Goal: Task Accomplishment & Management: Complete application form

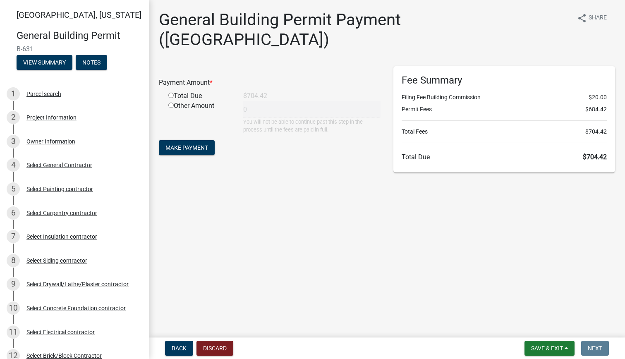
click at [172, 93] on input "radio" at bounding box center [170, 95] width 5 height 5
radio input "true"
type input "704.42"
click at [194, 144] on span "Make Payment" at bounding box center [186, 147] width 43 height 7
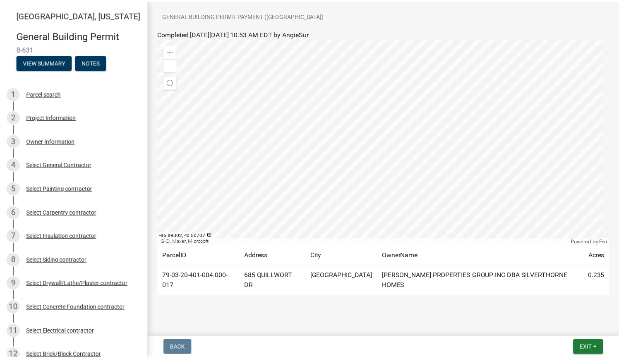
scroll to position [191, 0]
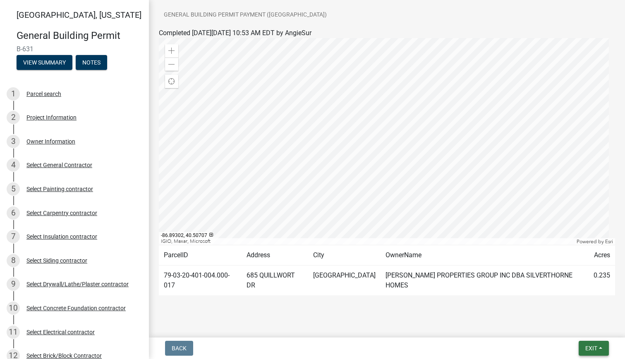
click at [592, 348] on span "Exit" at bounding box center [591, 348] width 12 height 7
click at [575, 327] on button "Save & Exit" at bounding box center [576, 327] width 66 height 20
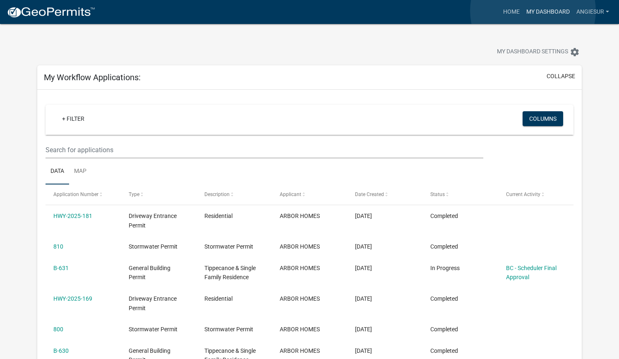
click at [533, 11] on link "My Dashboard" at bounding box center [548, 12] width 50 height 16
click at [511, 11] on link "Home" at bounding box center [511, 12] width 23 height 16
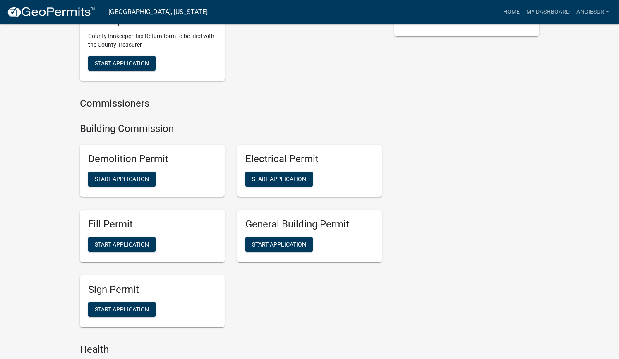
scroll to position [331, 0]
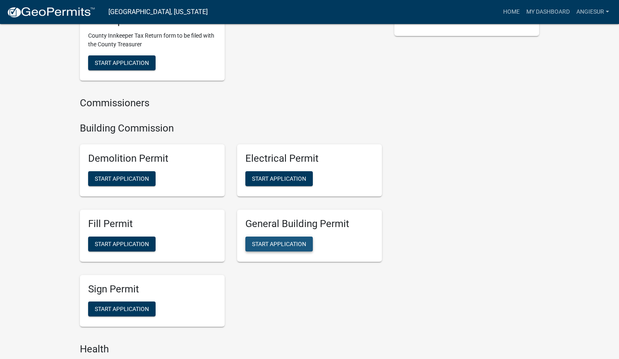
click at [281, 245] on span "Start Application" at bounding box center [279, 243] width 54 height 7
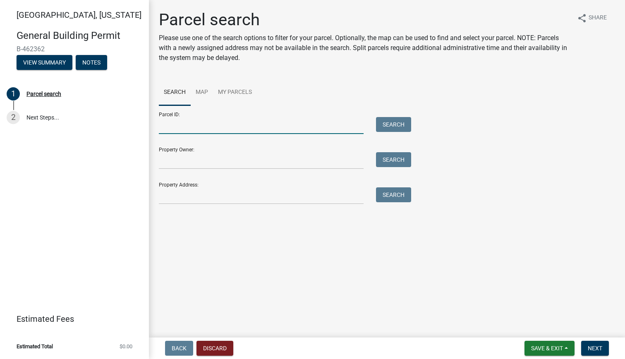
click at [167, 123] on input "Parcel ID:" at bounding box center [261, 125] width 205 height 17
paste input "79-03-20-401-008.000-017"
type input "79-03-20-401-008.000-017"
click at [397, 122] on button "Search" at bounding box center [393, 124] width 35 height 15
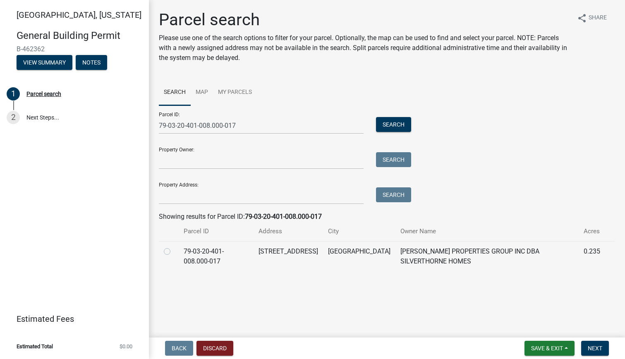
click at [174, 247] on label at bounding box center [174, 247] width 0 height 0
click at [174, 252] on input "radio" at bounding box center [176, 249] width 5 height 5
radio input "true"
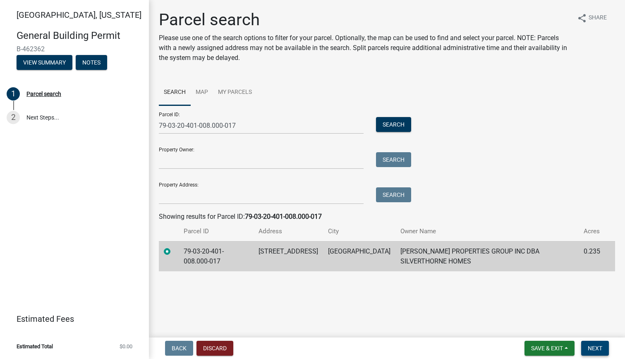
drag, startPoint x: 597, startPoint y: 353, endPoint x: 592, endPoint y: 351, distance: 5.9
click at [597, 353] on button "Next" at bounding box center [595, 348] width 28 height 15
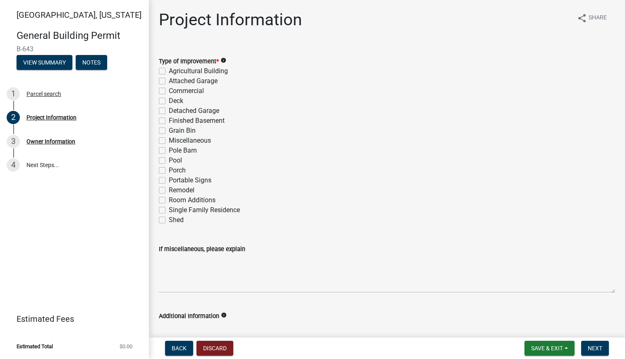
click at [169, 209] on label "Single Family Residence" at bounding box center [204, 210] width 71 height 10
click at [169, 209] on input "Single Family Residence" at bounding box center [171, 207] width 5 height 5
checkbox input "true"
checkbox input "false"
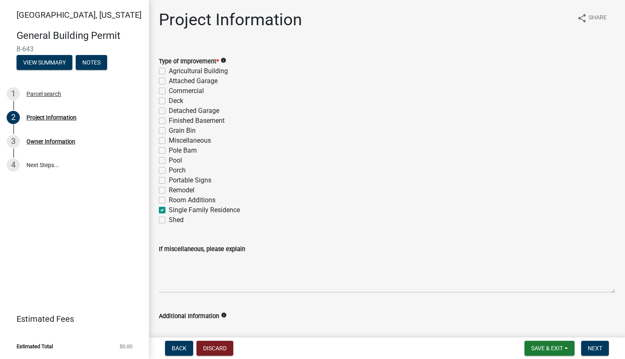
checkbox input "false"
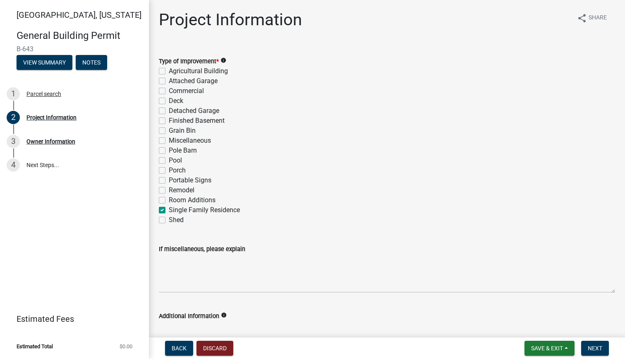
checkbox input "false"
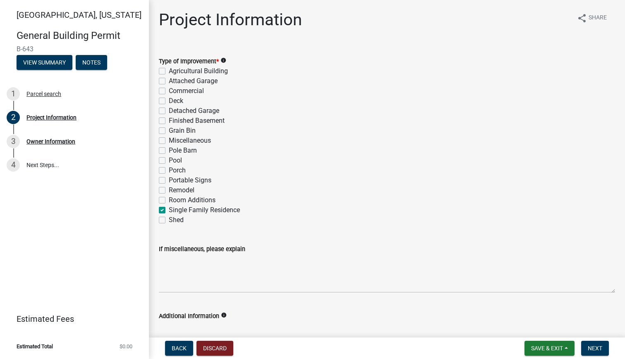
checkbox input "false"
checkbox input "true"
checkbox input "false"
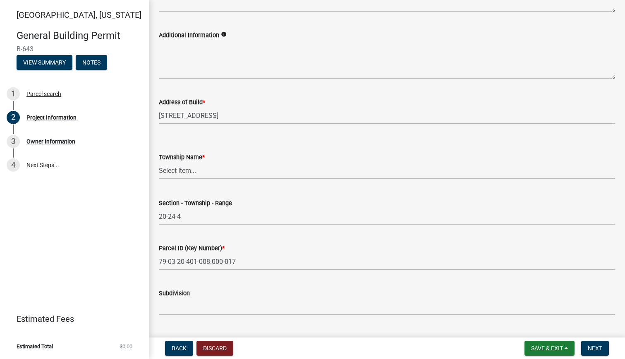
scroll to position [290, 0]
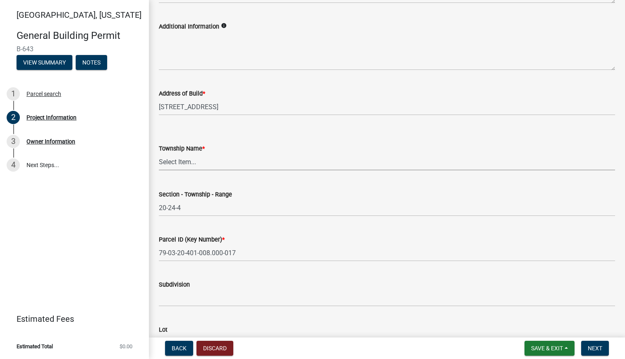
click at [176, 160] on select "Select Item... [PERSON_NAME] [PERSON_NAME] [GEOGRAPHIC_DATA][PERSON_NAME] Tippe…" at bounding box center [387, 161] width 456 height 17
click at [159, 153] on select "Select Item... [PERSON_NAME] [PERSON_NAME] [GEOGRAPHIC_DATA][PERSON_NAME] Tippe…" at bounding box center [387, 161] width 456 height 17
select select "284065a8-e45b-4e27-8ad0-db61958597b9"
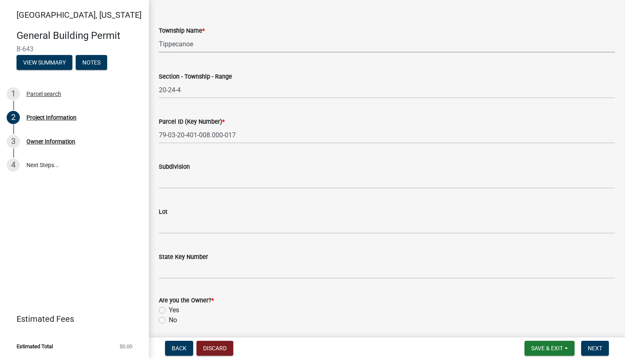
scroll to position [414, 0]
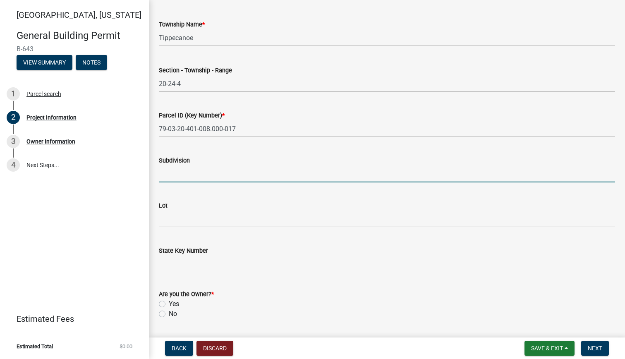
click at [172, 173] on input "Subdivision" at bounding box center [387, 173] width 456 height 17
type input "The Preserve Section 1"
type input "4"
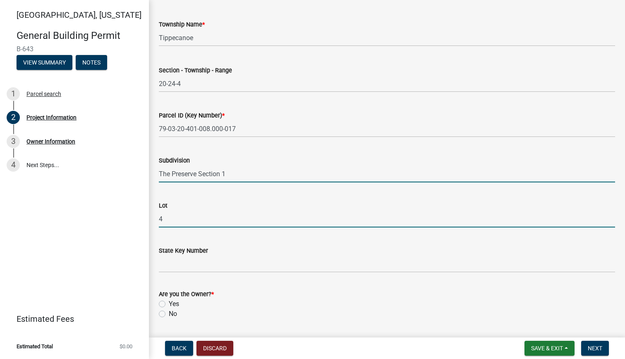
click at [166, 218] on input "4" at bounding box center [387, 219] width 456 height 17
type input "8"
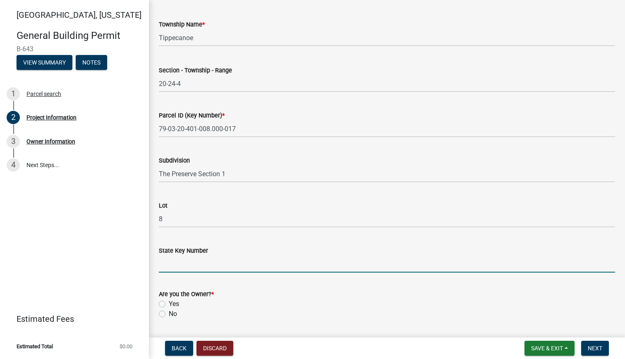
click at [349, 260] on input "State Key Number" at bounding box center [387, 264] width 456 height 17
click at [295, 298] on div "Are you the Owner? *" at bounding box center [387, 294] width 456 height 10
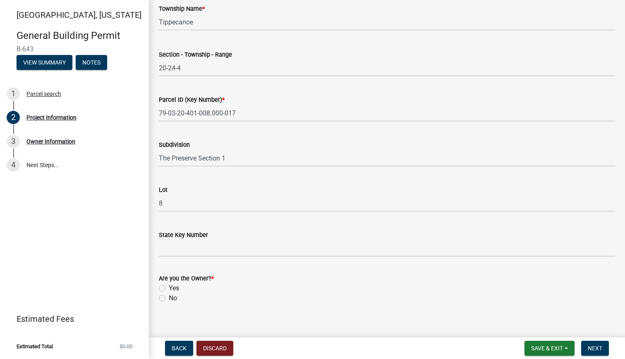
scroll to position [438, 0]
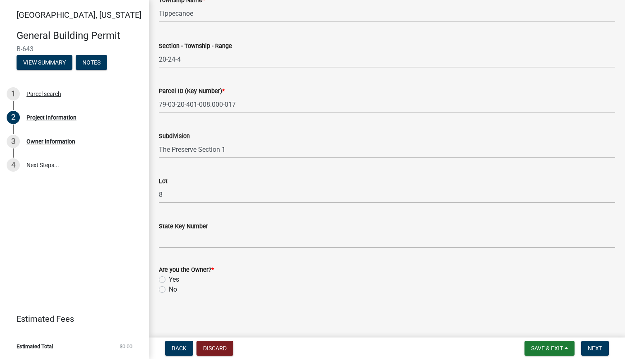
drag, startPoint x: 163, startPoint y: 278, endPoint x: 197, endPoint y: 291, distance: 36.7
click at [169, 278] on label "Yes" at bounding box center [174, 280] width 10 height 10
click at [169, 278] on input "Yes" at bounding box center [171, 277] width 5 height 5
radio input "true"
click at [592, 346] on span "Next" at bounding box center [595, 348] width 14 height 7
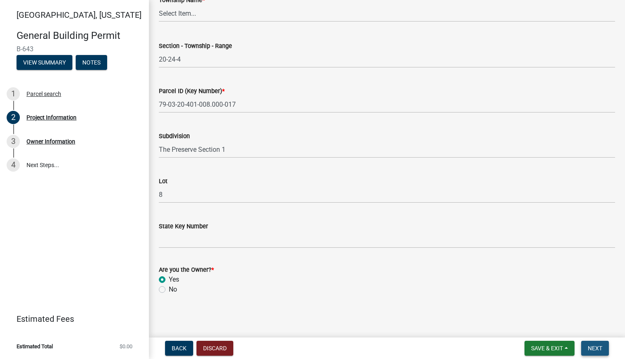
scroll to position [0, 0]
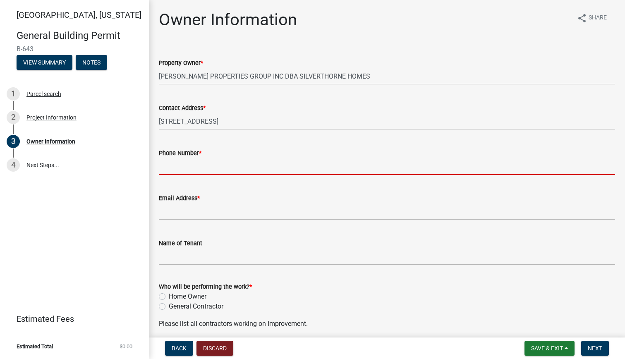
click at [177, 170] on input "Phone Number *" at bounding box center [387, 166] width 456 height 17
type input "3178421875"
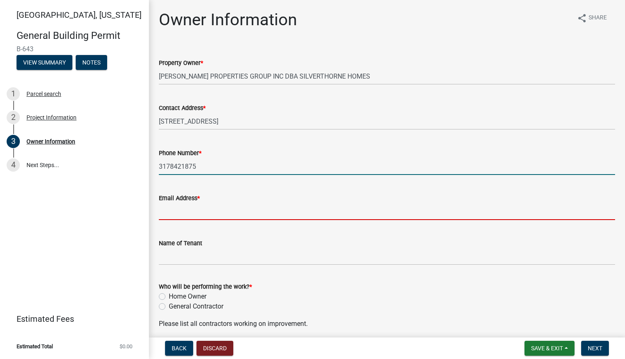
type input "[EMAIL_ADDRESS][DOMAIN_NAME]"
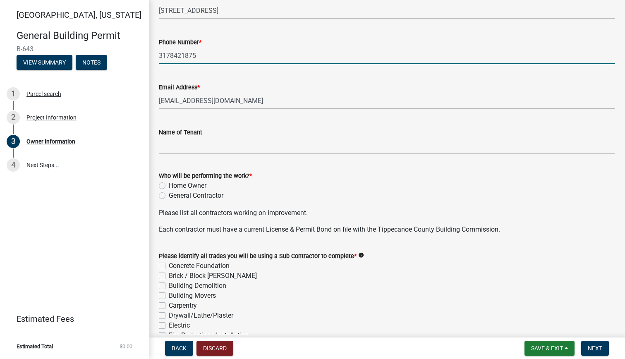
scroll to position [124, 0]
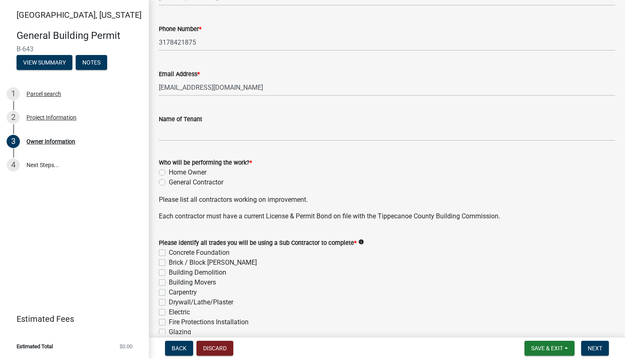
click at [169, 182] on label "General Contractor" at bounding box center [196, 182] width 55 height 10
click at [169, 182] on input "General Contractor" at bounding box center [171, 179] width 5 height 5
radio input "true"
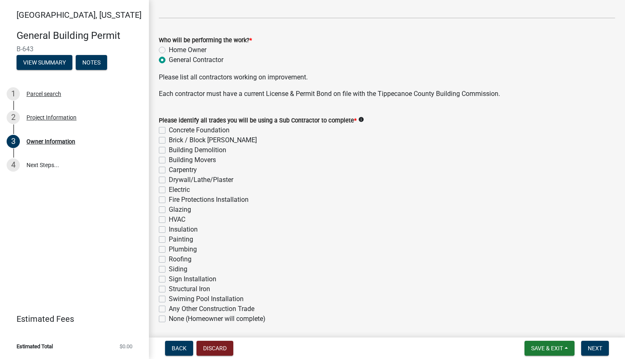
scroll to position [248, 0]
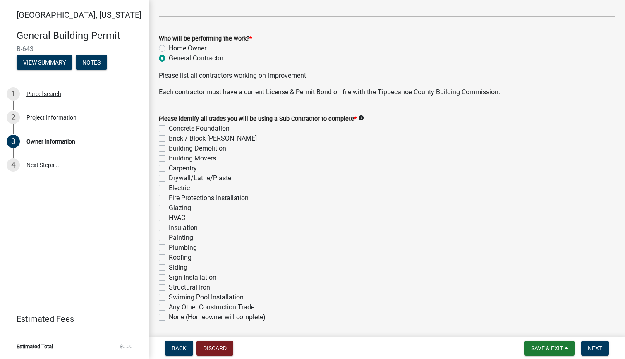
click at [169, 129] on label "Concrete Foundation" at bounding box center [199, 129] width 61 height 10
click at [169, 129] on input "Concrete Foundation" at bounding box center [171, 126] width 5 height 5
checkbox input "true"
checkbox input "false"
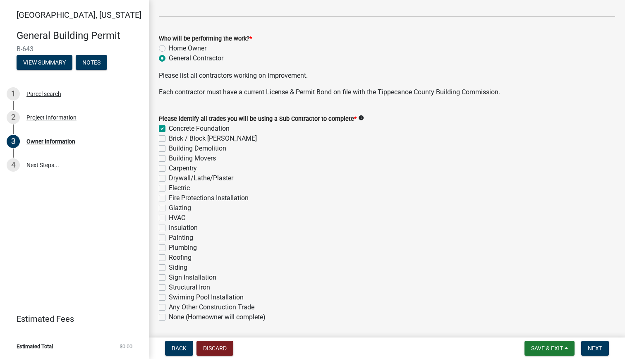
checkbox input "false"
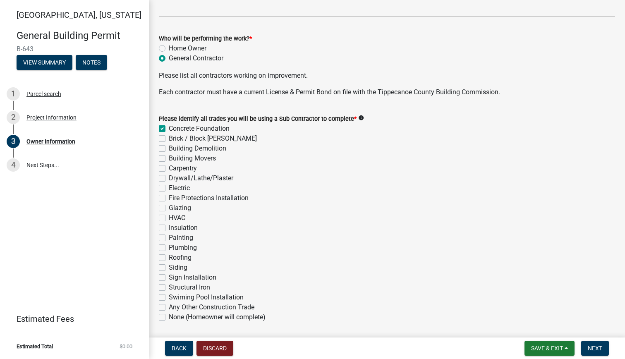
checkbox input "false"
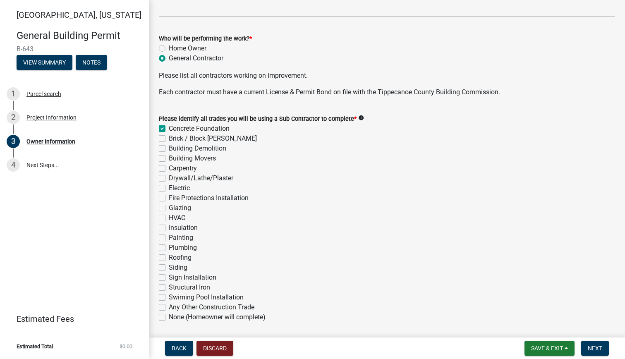
checkbox input "false"
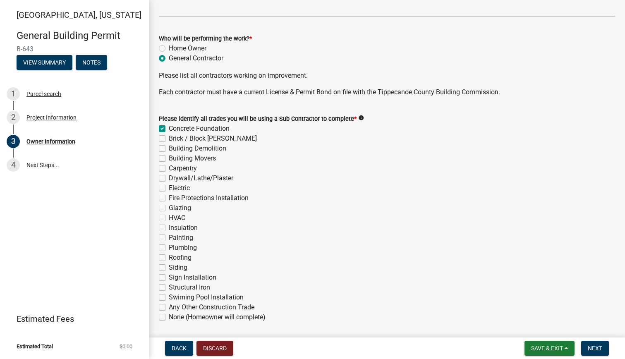
checkbox input "false"
click at [169, 138] on label "Brick / Block [PERSON_NAME]" at bounding box center [213, 139] width 88 height 10
click at [169, 138] on input "Brick / Block [PERSON_NAME]" at bounding box center [171, 136] width 5 height 5
checkbox input "true"
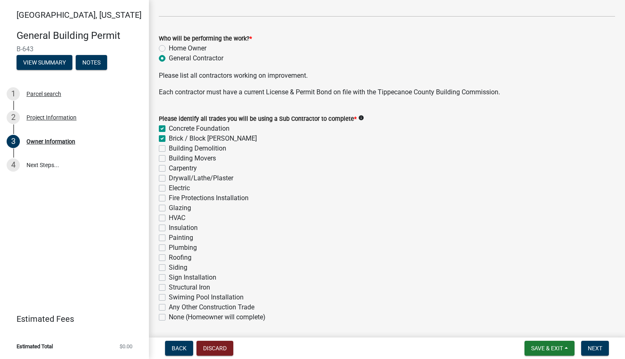
checkbox input "true"
checkbox input "false"
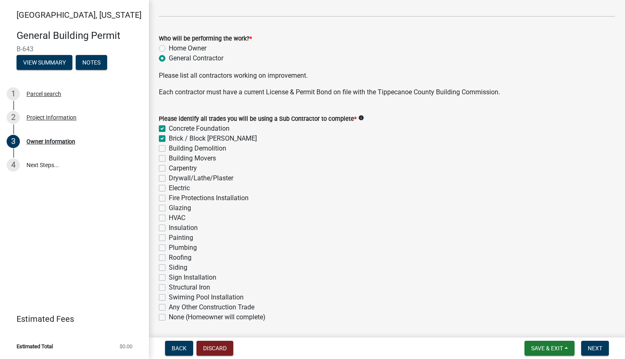
checkbox input "false"
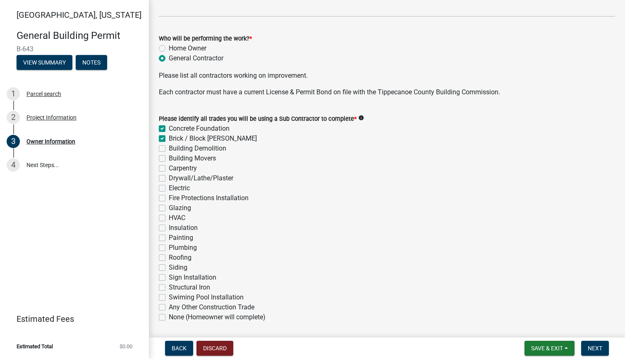
checkbox input "false"
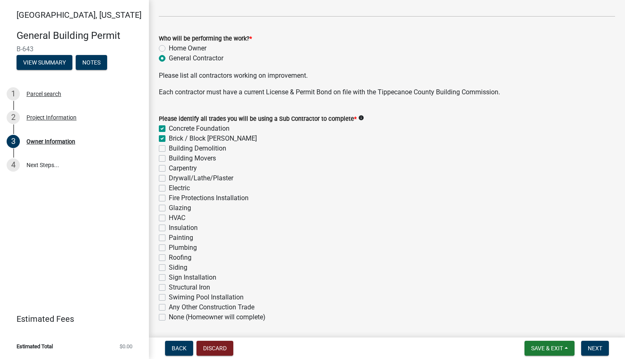
checkbox input "false"
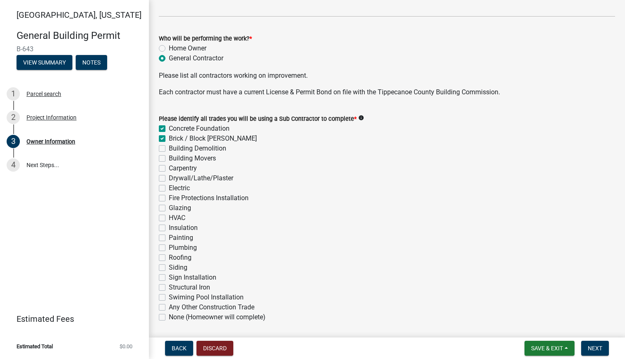
click at [169, 165] on label "Carpentry" at bounding box center [183, 168] width 28 height 10
click at [169, 165] on input "Carpentry" at bounding box center [171, 165] width 5 height 5
checkbox input "true"
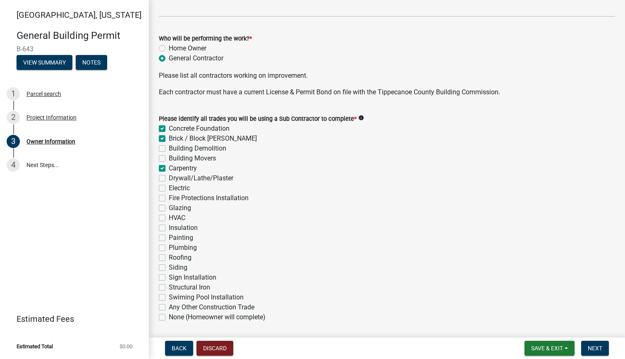
checkbox input "false"
checkbox input "true"
checkbox input "false"
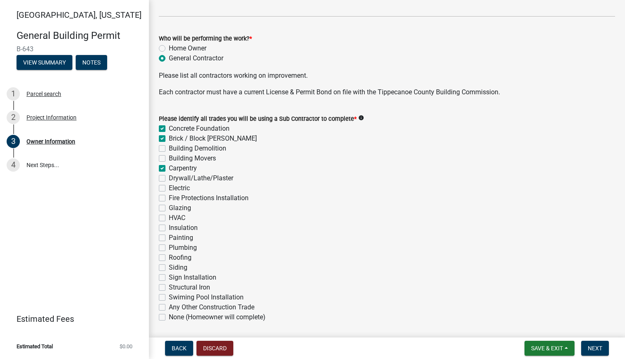
checkbox input "false"
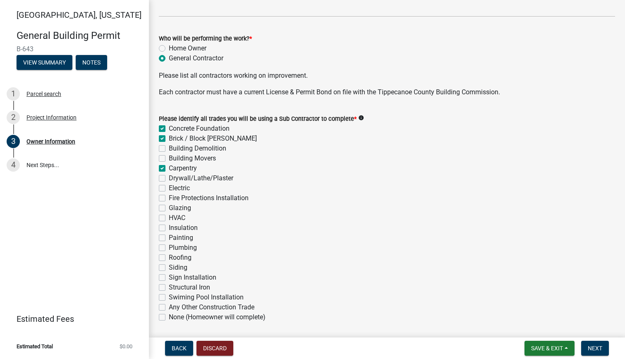
checkbox input "false"
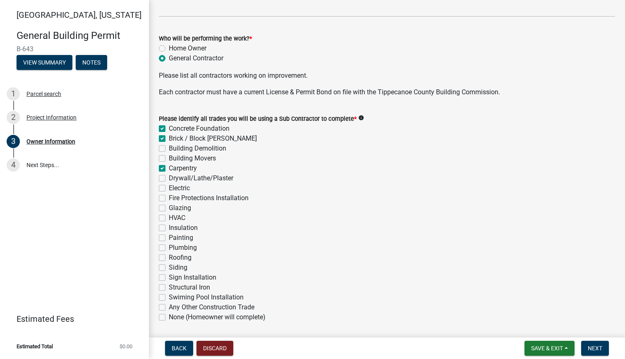
checkbox input "false"
drag, startPoint x: 163, startPoint y: 177, endPoint x: 162, endPoint y: 193, distance: 16.2
click at [169, 177] on label "Drywall/Lathe/Plaster" at bounding box center [201, 178] width 65 height 10
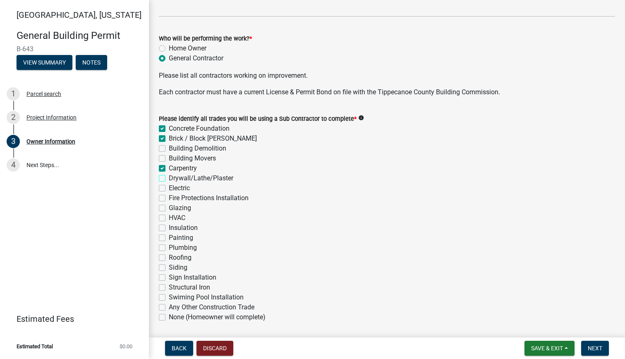
click at [169, 177] on input "Drywall/Lathe/Plaster" at bounding box center [171, 175] width 5 height 5
checkbox input "true"
checkbox input "false"
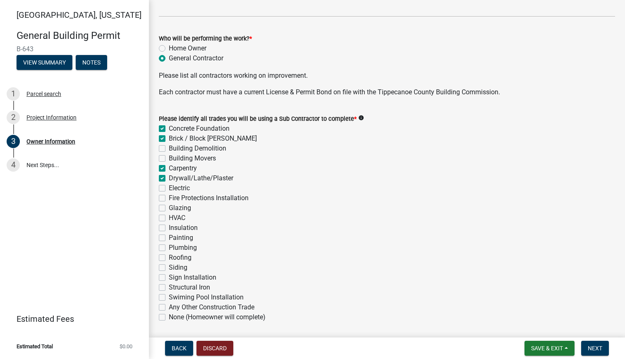
checkbox input "false"
checkbox input "true"
checkbox input "false"
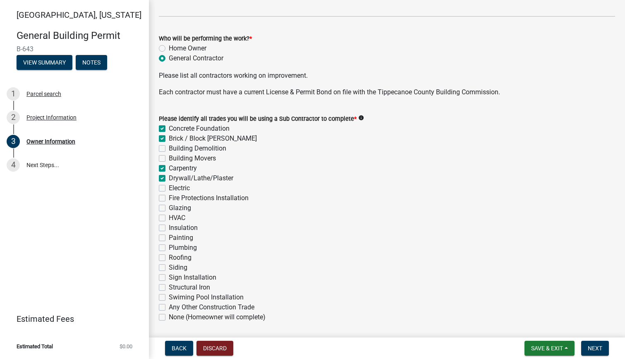
checkbox input "false"
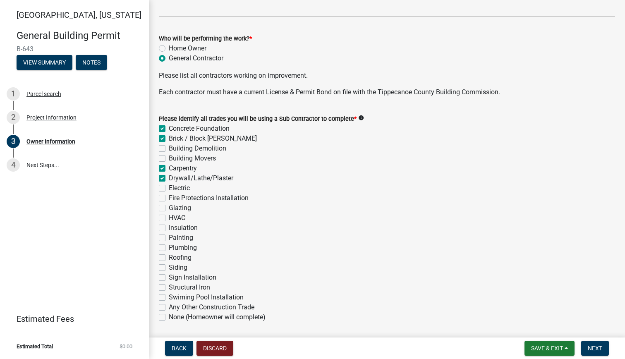
checkbox input "false"
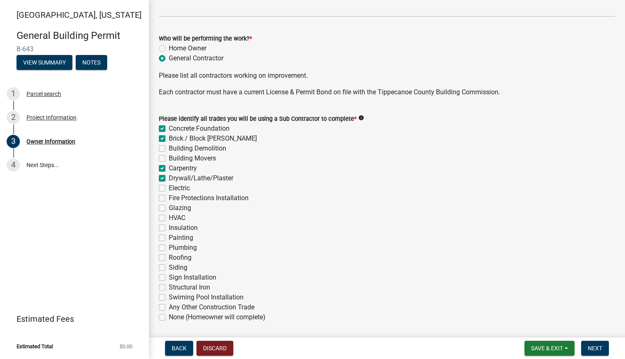
checkbox input "false"
click at [169, 187] on label "Electric" at bounding box center [179, 188] width 21 height 10
click at [169, 187] on input "Electric" at bounding box center [171, 185] width 5 height 5
checkbox input "true"
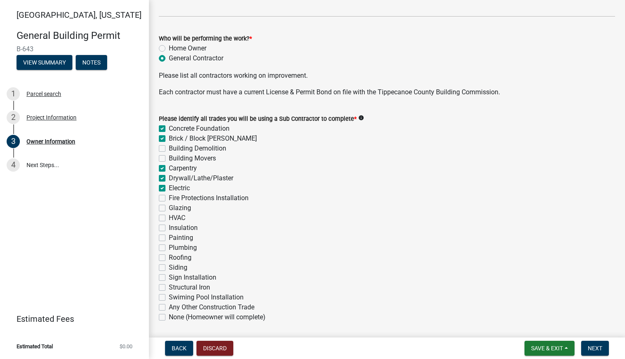
checkbox input "true"
checkbox input "false"
checkbox input "true"
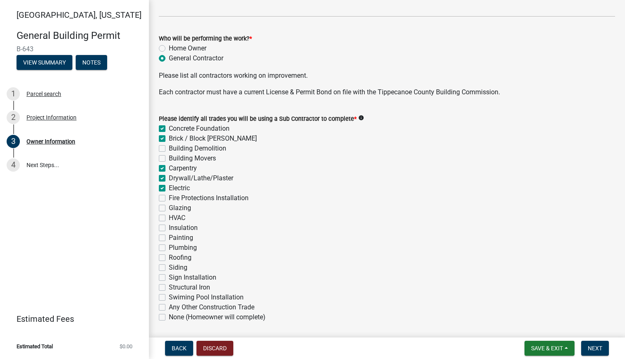
checkbox input "true"
checkbox input "false"
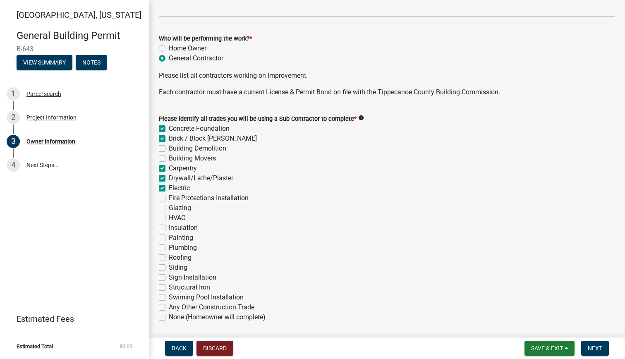
checkbox input "false"
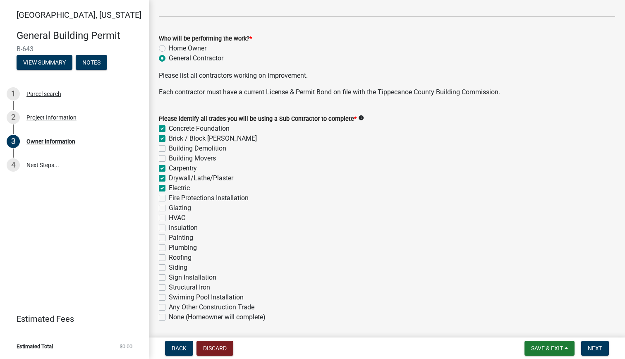
checkbox input "false"
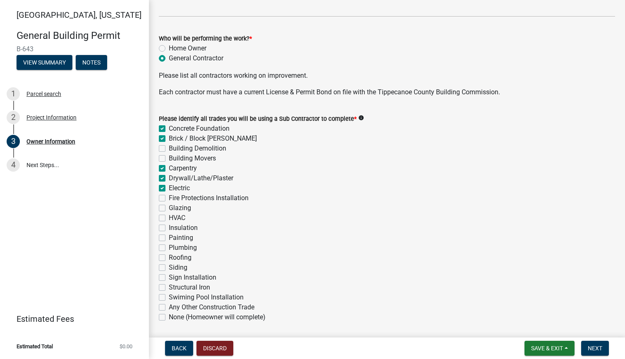
click at [169, 218] on label "HVAC" at bounding box center [177, 218] width 17 height 10
click at [169, 218] on input "HVAC" at bounding box center [171, 215] width 5 height 5
checkbox input "true"
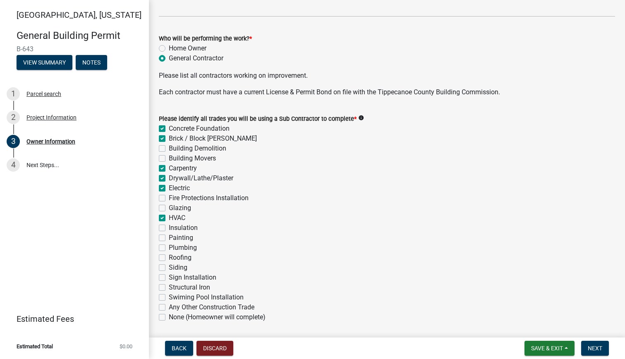
checkbox input "false"
checkbox input "true"
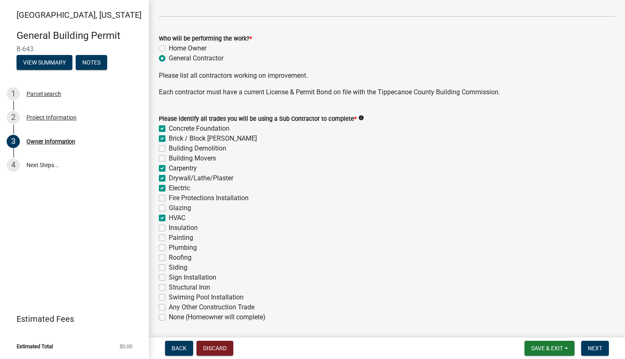
checkbox input "false"
checkbox input "true"
checkbox input "false"
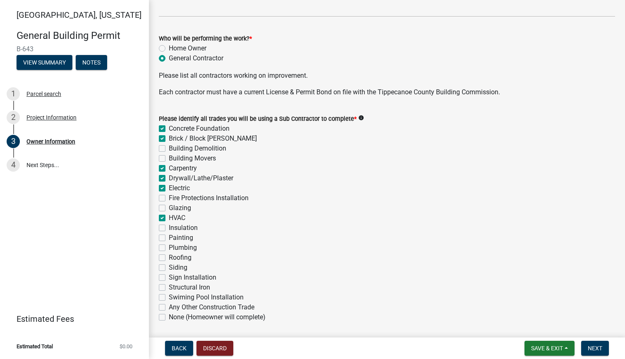
checkbox input "false"
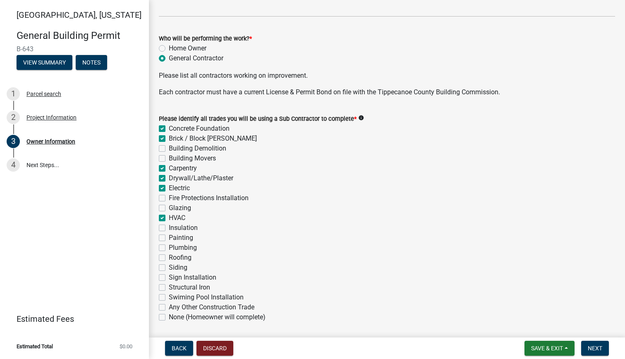
checkbox input "false"
click at [169, 228] on label "Insulation" at bounding box center [183, 228] width 29 height 10
click at [169, 228] on input "Insulation" at bounding box center [171, 225] width 5 height 5
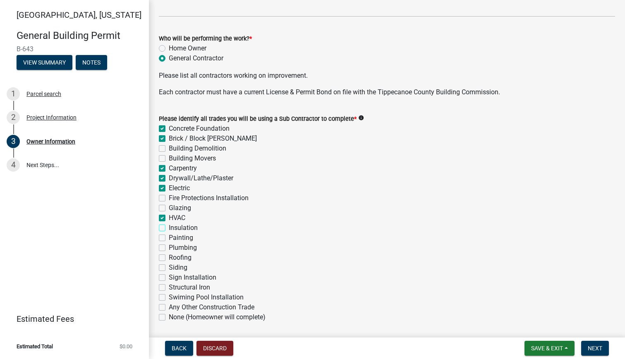
checkbox input "true"
checkbox input "false"
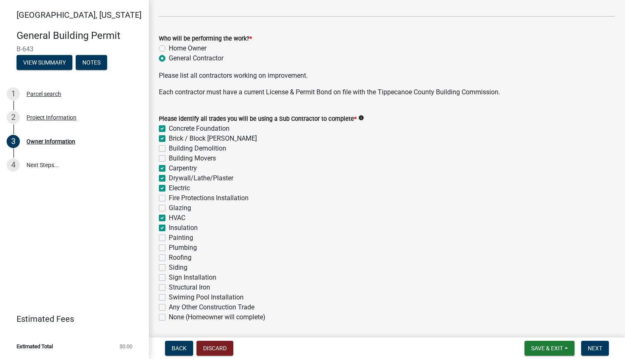
checkbox input "true"
checkbox input "false"
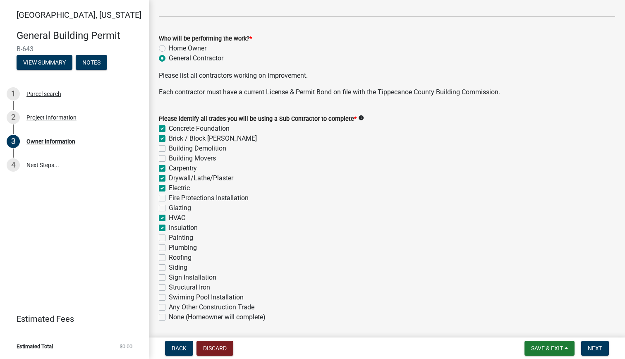
checkbox input "true"
checkbox input "false"
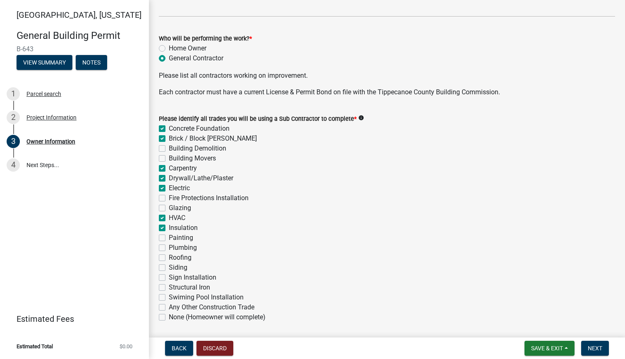
checkbox input "false"
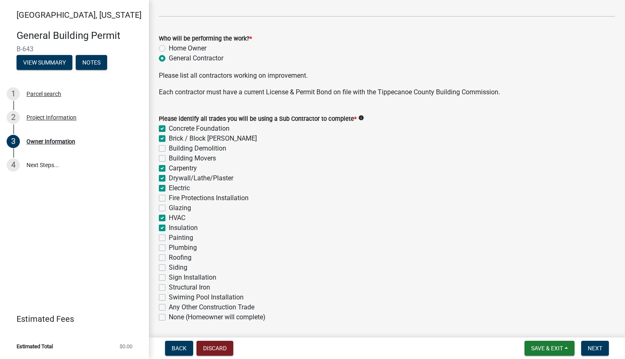
checkbox input "false"
click at [169, 240] on label "Painting" at bounding box center [181, 238] width 24 height 10
click at [169, 238] on input "Painting" at bounding box center [171, 235] width 5 height 5
checkbox input "true"
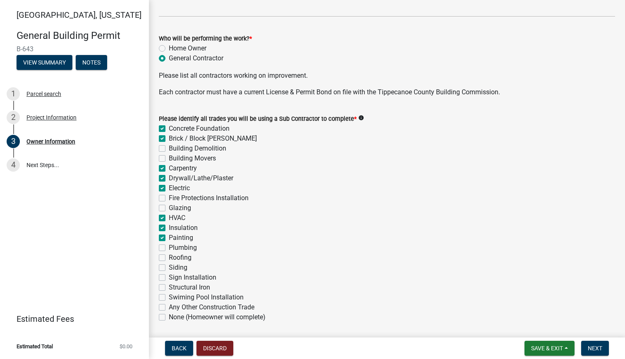
checkbox input "true"
checkbox input "false"
checkbox input "true"
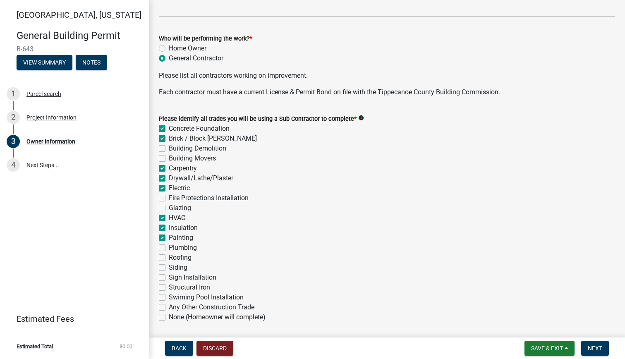
checkbox input "true"
checkbox input "false"
checkbox input "true"
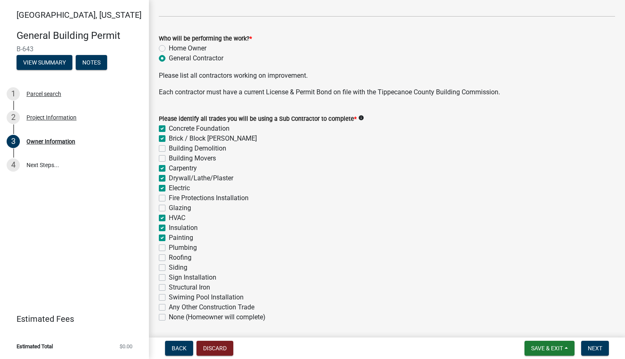
checkbox input "true"
checkbox input "false"
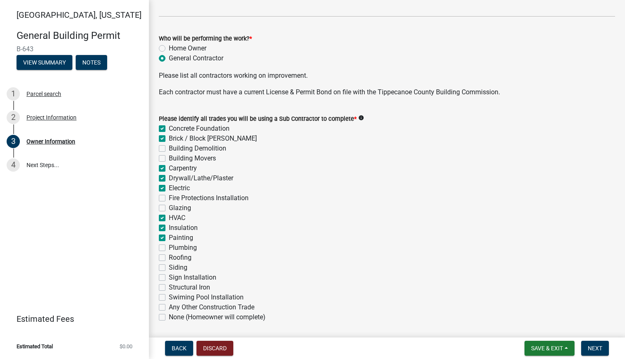
checkbox input "false"
click at [169, 249] on label "Plumbing" at bounding box center [183, 248] width 28 height 10
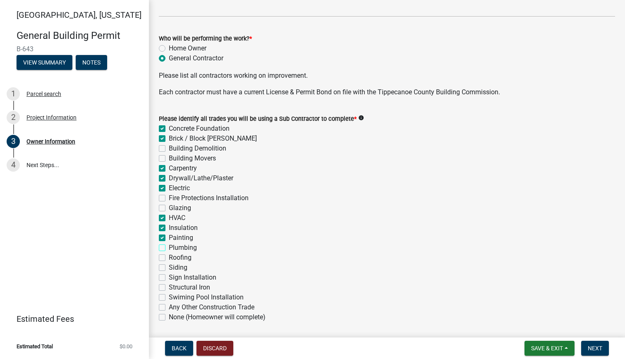
click at [169, 248] on input "Plumbing" at bounding box center [171, 245] width 5 height 5
checkbox input "true"
checkbox input "false"
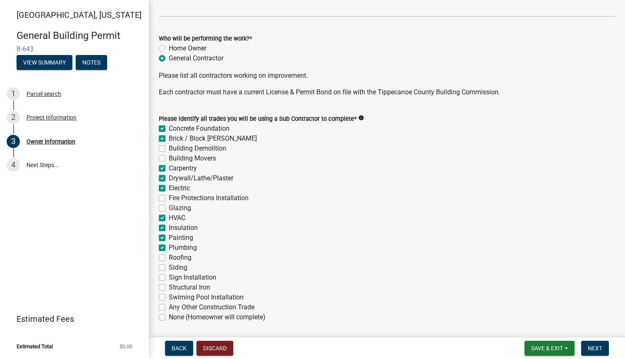
checkbox input "false"
checkbox input "true"
click at [169, 260] on label "Roofing" at bounding box center [180, 258] width 23 height 10
click at [169, 258] on input "Roofing" at bounding box center [171, 255] width 5 height 5
click at [169, 270] on label "Siding" at bounding box center [178, 268] width 19 height 10
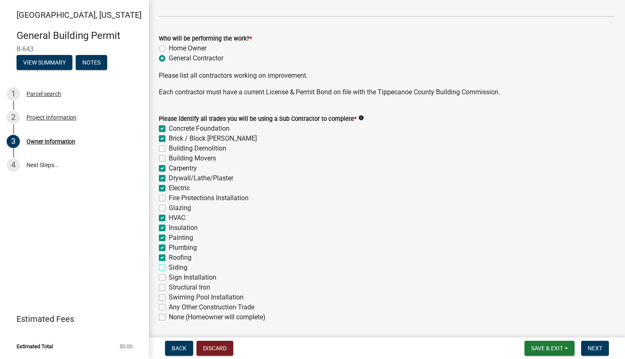
click at [169, 268] on input "Siding" at bounding box center [171, 265] width 5 height 5
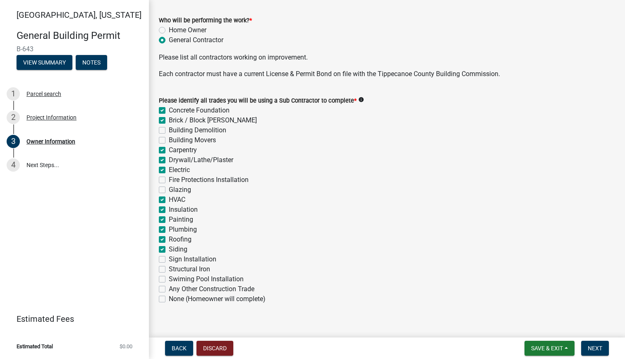
scroll to position [276, 0]
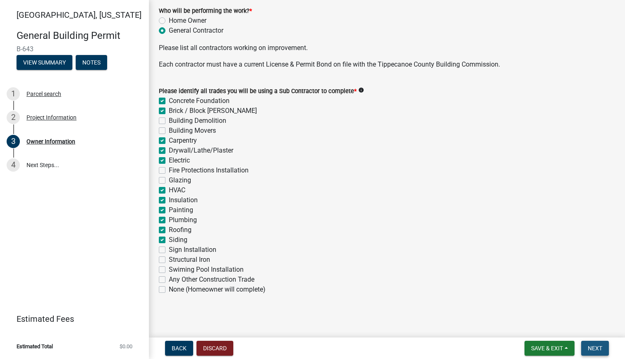
click at [599, 346] on span "Next" at bounding box center [595, 348] width 14 height 7
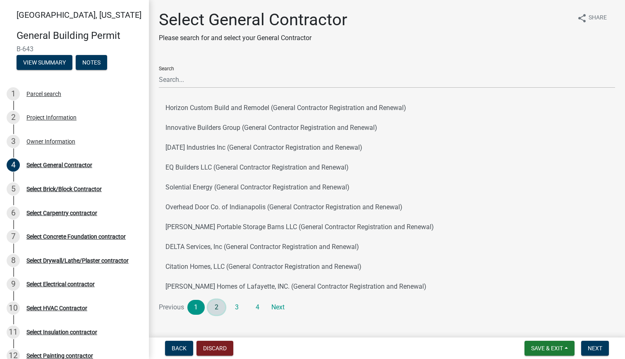
click at [220, 309] on link "2" at bounding box center [216, 307] width 17 height 15
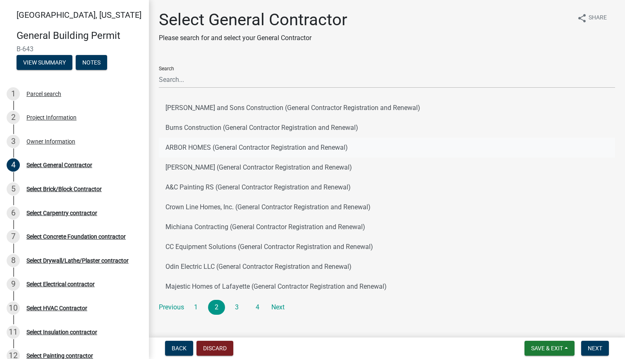
click at [189, 151] on button "ARBOR HOMES (General Contractor Registration and Renewal)" at bounding box center [387, 148] width 456 height 20
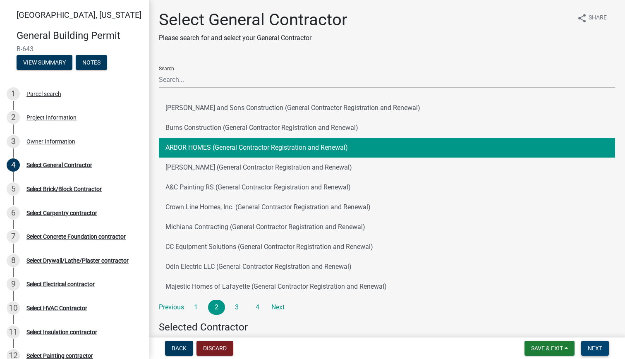
click at [599, 348] on span "Next" at bounding box center [595, 348] width 14 height 7
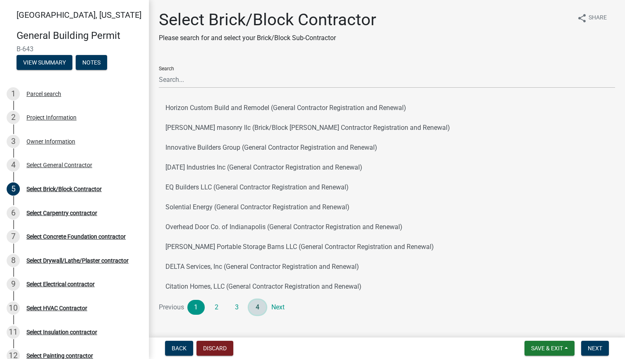
click at [253, 307] on link "4" at bounding box center [257, 307] width 17 height 15
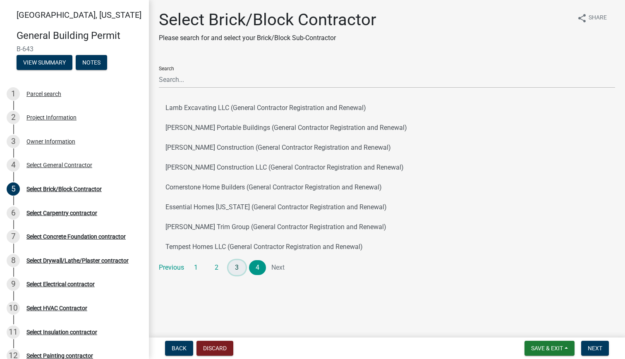
click at [234, 266] on link "3" at bounding box center [236, 267] width 17 height 15
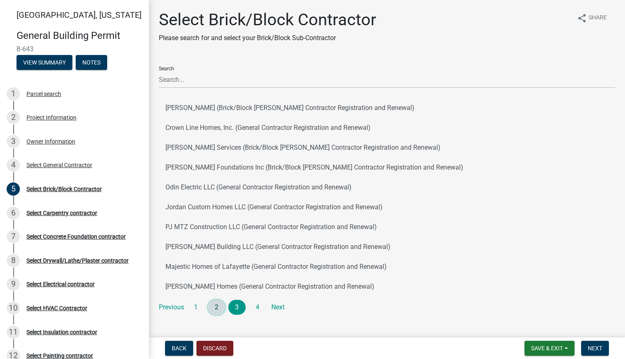
click at [216, 308] on link "2" at bounding box center [216, 307] width 17 height 15
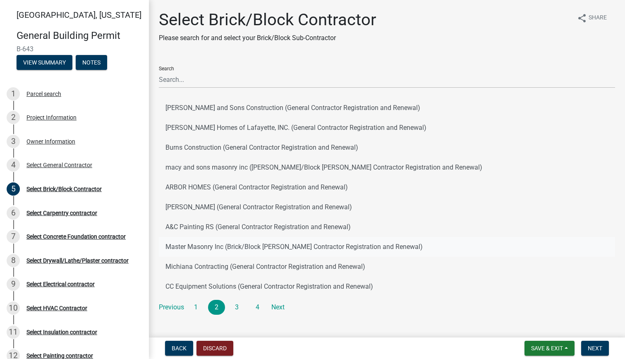
click at [187, 247] on button "Master Masonry Inc (Brick/Block [PERSON_NAME] Contractor Registration and Renew…" at bounding box center [387, 247] width 456 height 20
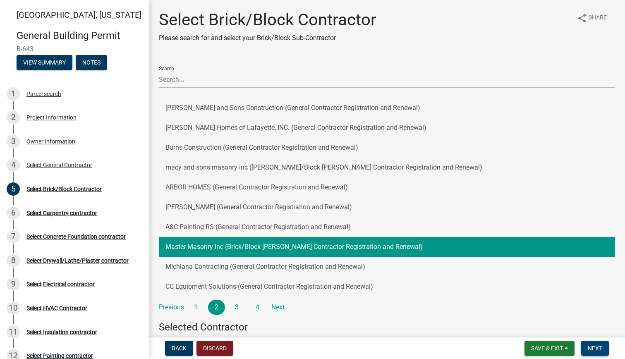
click at [592, 345] on span "Next" at bounding box center [595, 348] width 14 height 7
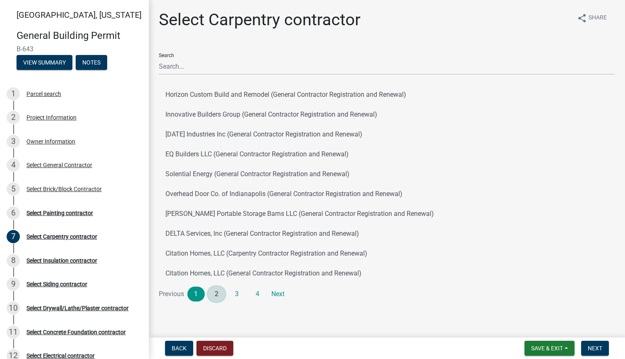
click at [216, 291] on link "2" at bounding box center [216, 294] width 17 height 15
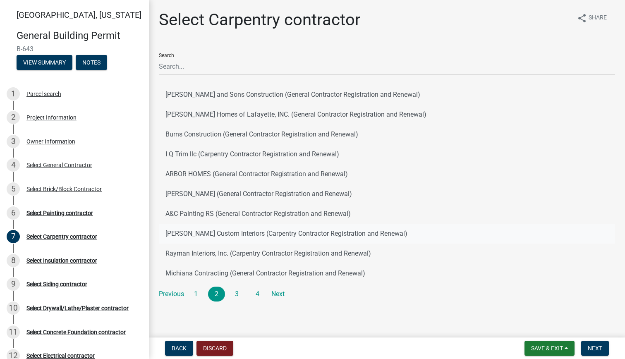
click at [189, 236] on button "[PERSON_NAME] Custom Interiors (Carpentry Contractor Registration and Renewal)" at bounding box center [387, 234] width 456 height 20
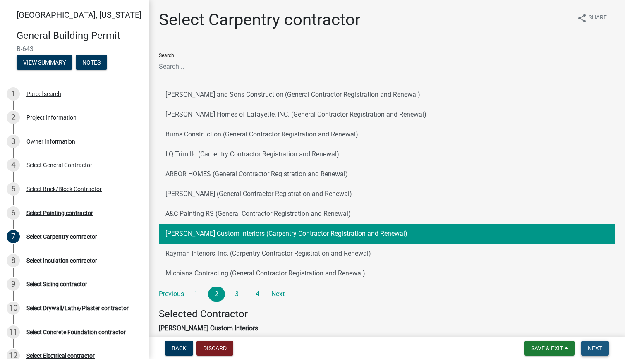
click at [596, 347] on span "Next" at bounding box center [595, 348] width 14 height 7
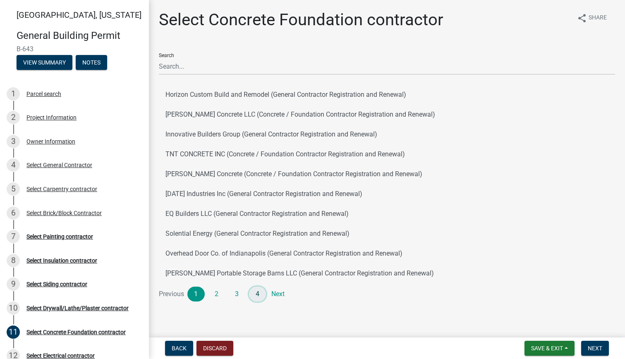
click at [261, 293] on link "4" at bounding box center [257, 294] width 17 height 15
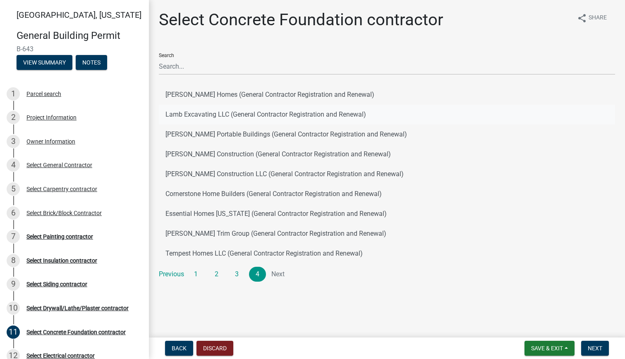
click at [200, 113] on button "Lamb Excavating LLC (General Contractor Registration and Renewal)" at bounding box center [387, 115] width 456 height 20
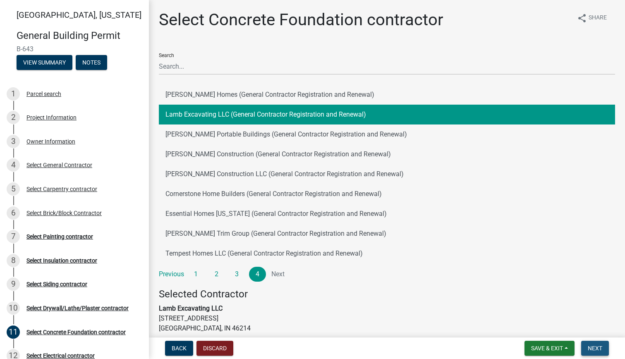
click at [597, 347] on span "Next" at bounding box center [595, 348] width 14 height 7
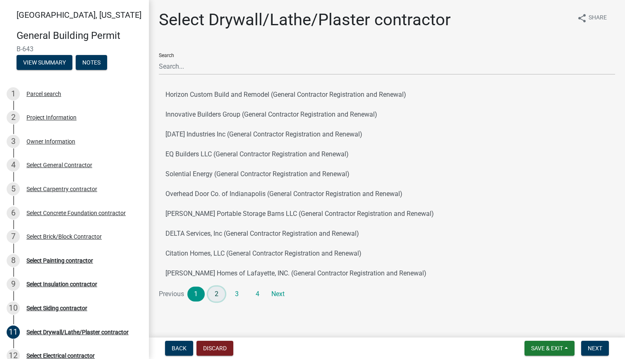
click at [215, 291] on link "2" at bounding box center [216, 294] width 17 height 15
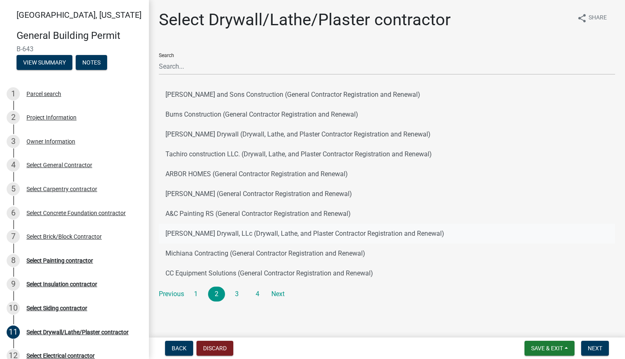
click at [202, 235] on button "[PERSON_NAME] Drywall, LLc (Drywall, Lathe, and Plaster Contractor Registration…" at bounding box center [387, 234] width 456 height 20
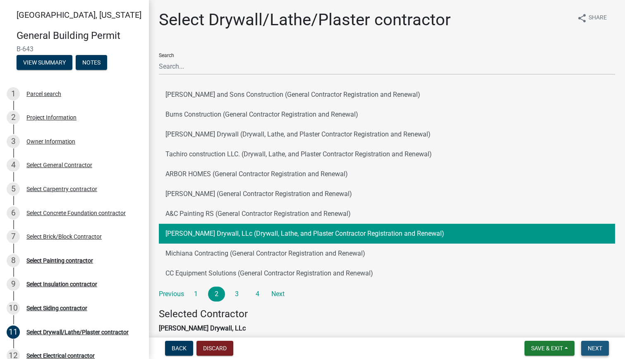
click at [597, 349] on span "Next" at bounding box center [595, 348] width 14 height 7
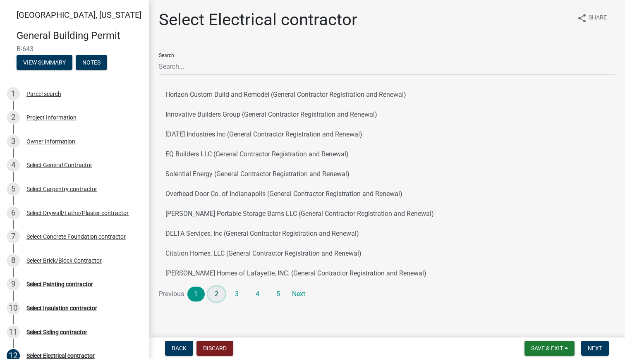
click at [218, 295] on link "2" at bounding box center [216, 294] width 17 height 15
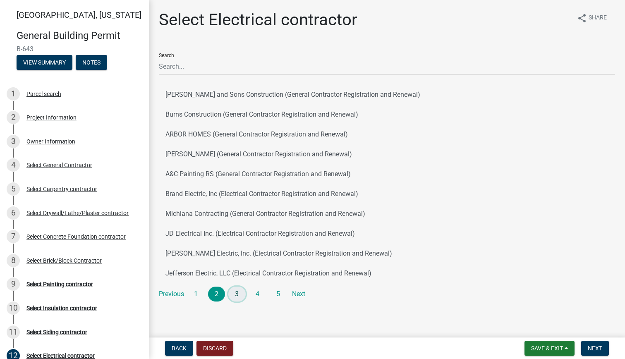
click at [238, 295] on link "3" at bounding box center [236, 294] width 17 height 15
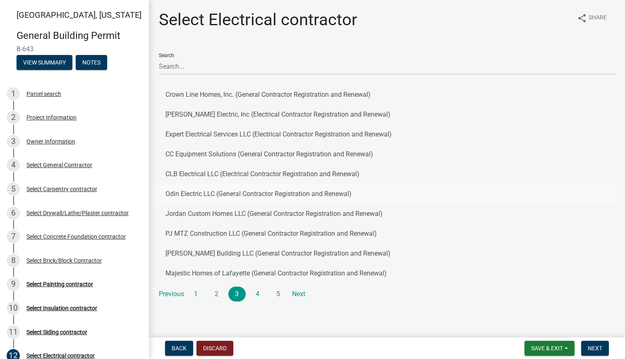
click at [208, 196] on button "Odin Electric LLC (General Contractor Registration and Renewal)" at bounding box center [387, 194] width 456 height 20
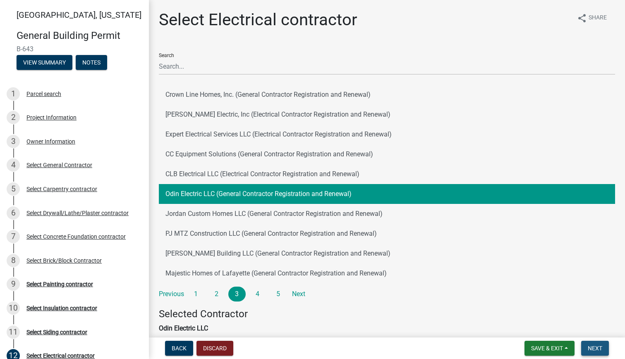
click at [596, 348] on span "Next" at bounding box center [595, 348] width 14 height 7
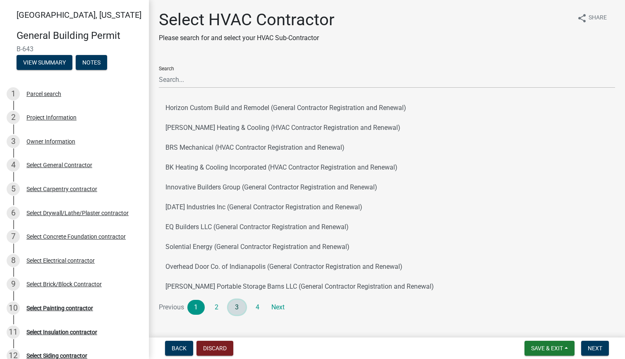
click at [236, 309] on link "3" at bounding box center [236, 307] width 17 height 15
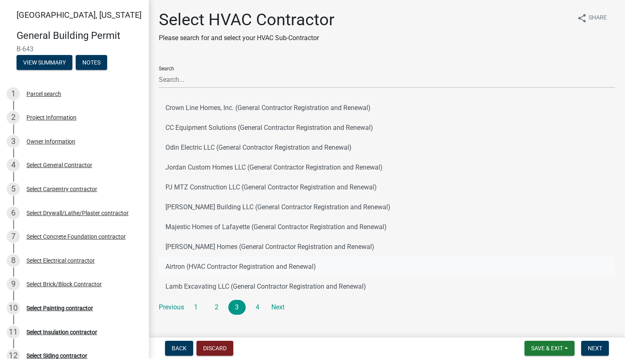
click at [208, 265] on button "Airtron (HVAC Contractor Registration and Renewal)" at bounding box center [387, 267] width 456 height 20
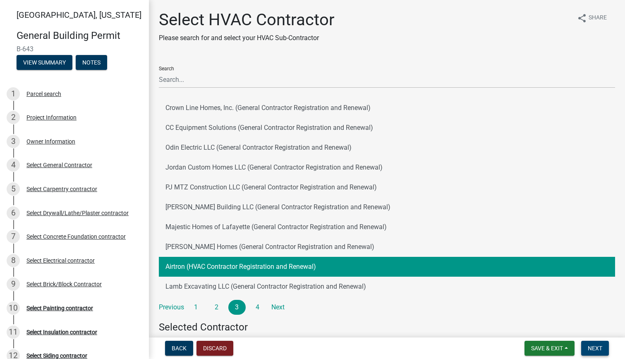
click at [593, 350] on span "Next" at bounding box center [595, 348] width 14 height 7
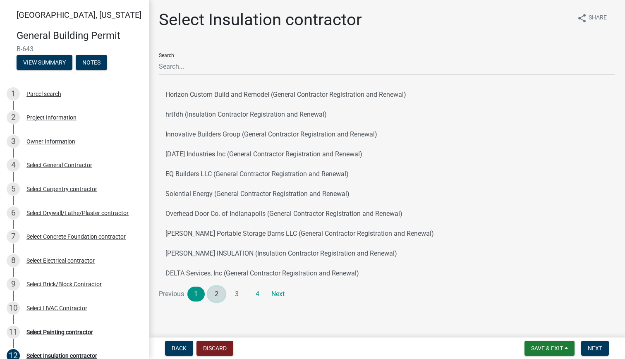
click at [217, 295] on link "2" at bounding box center [216, 294] width 17 height 15
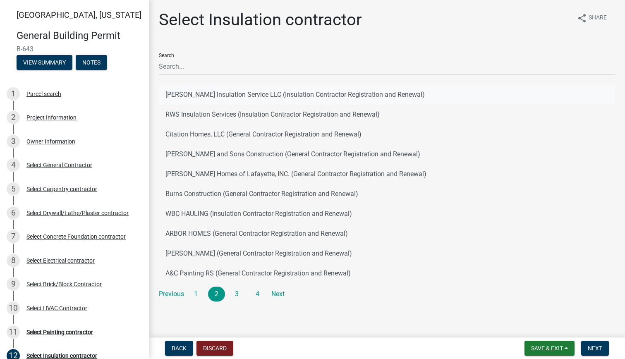
click at [240, 92] on button "[PERSON_NAME] Insulation Service LLC (Insulation Contractor Registration and Re…" at bounding box center [387, 95] width 456 height 20
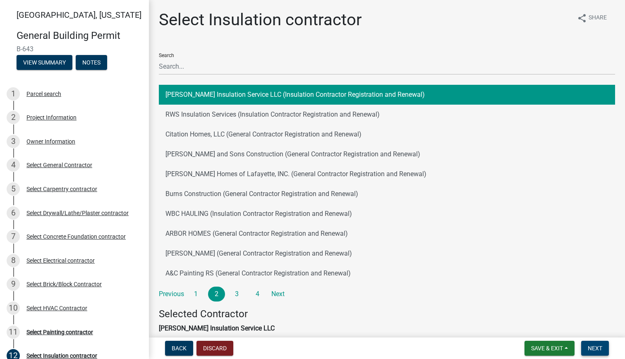
click at [598, 348] on span "Next" at bounding box center [595, 348] width 14 height 7
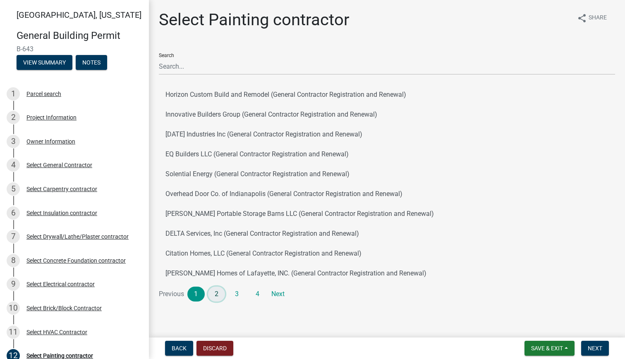
click at [216, 296] on link "2" at bounding box center [216, 294] width 17 height 15
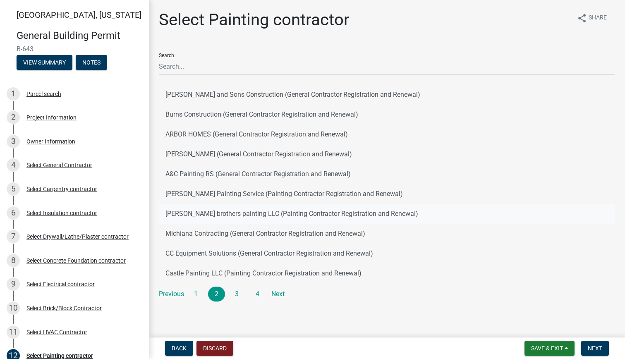
click at [221, 216] on button "[PERSON_NAME] brothers painting LLC (Painting Contractor Registration and Renew…" at bounding box center [387, 214] width 456 height 20
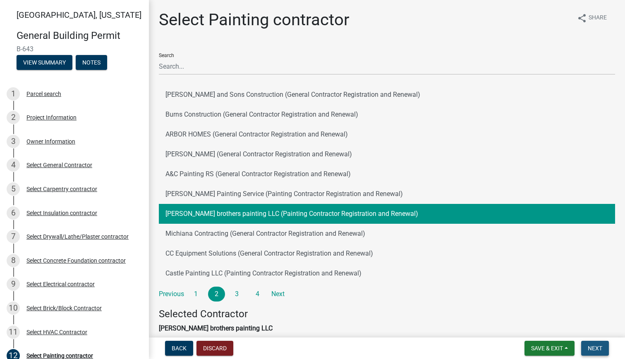
click at [597, 350] on span "Next" at bounding box center [595, 348] width 14 height 7
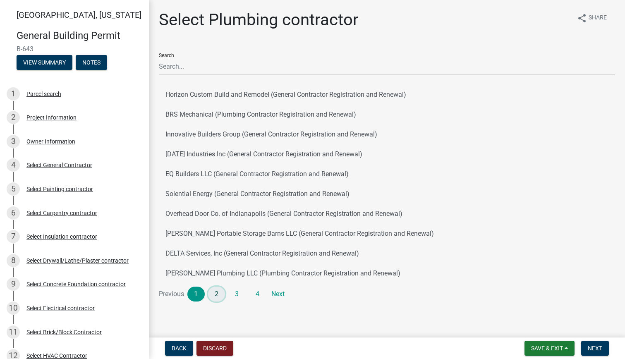
click at [215, 295] on link "2" at bounding box center [216, 294] width 17 height 15
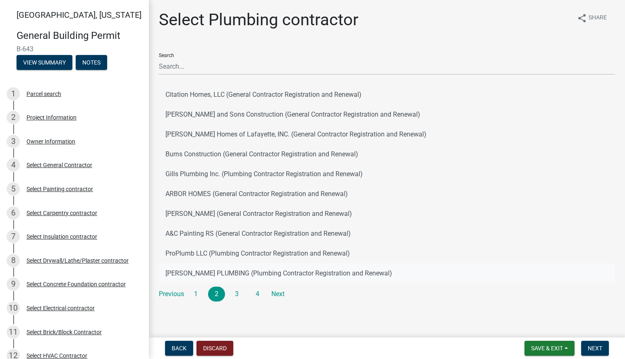
click at [205, 270] on button "[PERSON_NAME] PLUMBING (Plumbing Contractor Registration and Renewal)" at bounding box center [387, 274] width 456 height 20
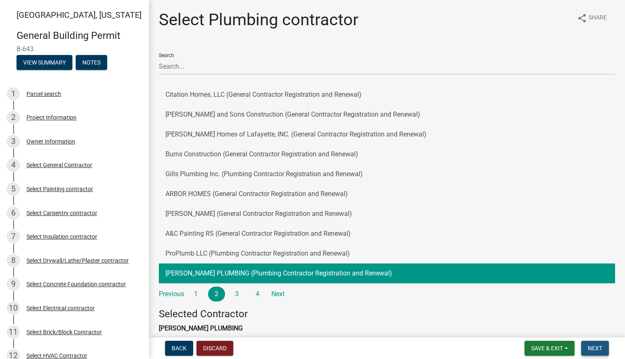
click at [596, 348] on span "Next" at bounding box center [595, 348] width 14 height 7
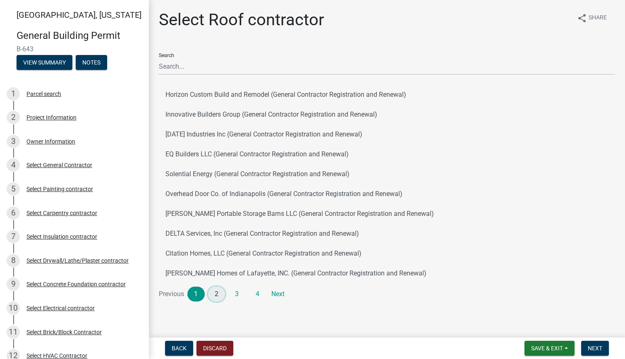
click at [218, 292] on link "2" at bounding box center [216, 294] width 17 height 15
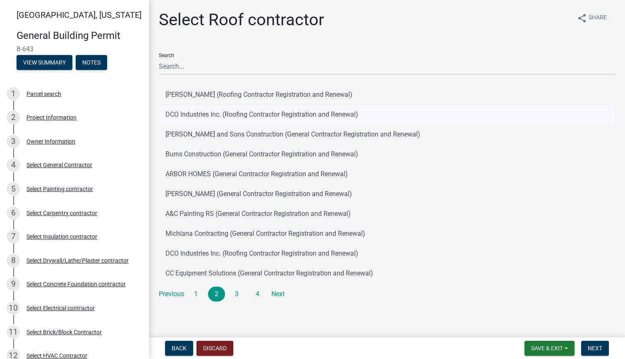
click at [214, 111] on button "DCO Industries Inc. (Roofing Contractor Registration and Renewal)" at bounding box center [387, 115] width 456 height 20
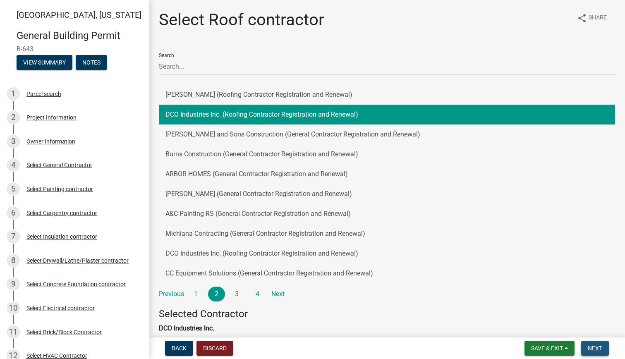
click at [595, 348] on span "Next" at bounding box center [595, 348] width 14 height 7
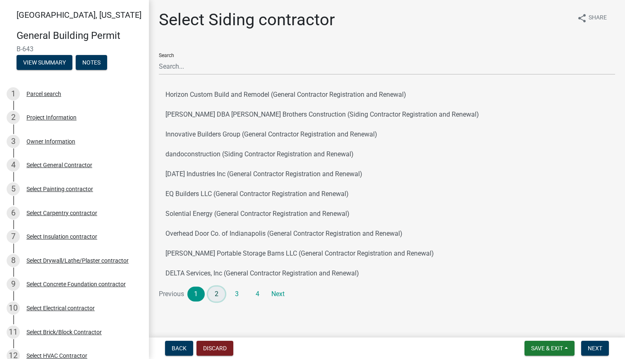
click at [221, 295] on link "2" at bounding box center [216, 294] width 17 height 15
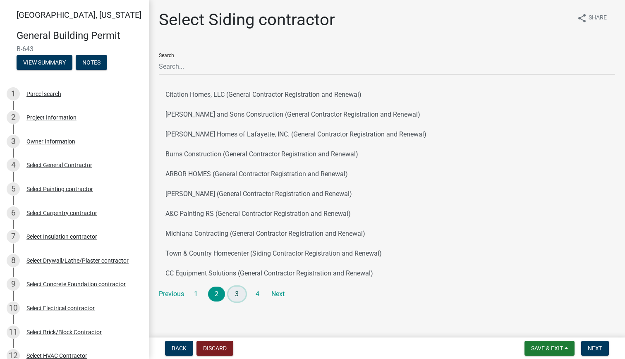
click at [242, 296] on link "3" at bounding box center [236, 294] width 17 height 15
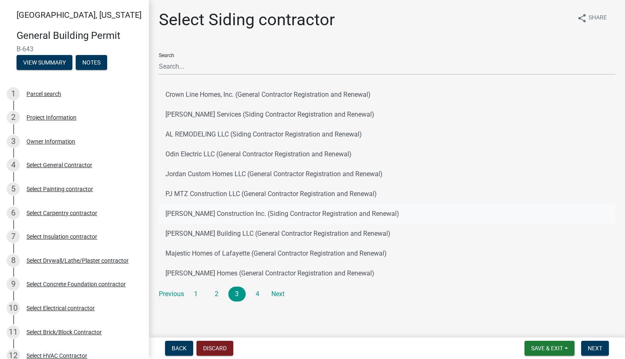
click at [223, 213] on button "[PERSON_NAME] Construction Inc. (Siding Contractor Registration and Renewal)" at bounding box center [387, 214] width 456 height 20
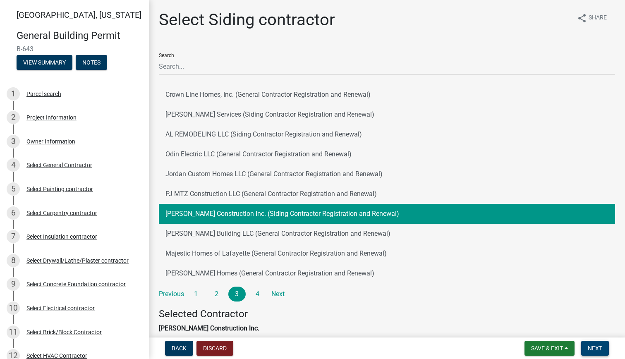
click at [595, 350] on span "Next" at bounding box center [595, 348] width 14 height 7
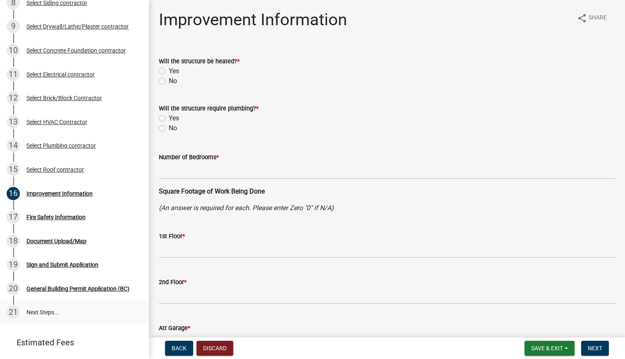
scroll to position [259, 0]
click at [169, 69] on label "Yes" at bounding box center [174, 71] width 10 height 10
click at [169, 69] on input "Yes" at bounding box center [171, 68] width 5 height 5
click at [169, 118] on label "Yes" at bounding box center [174, 118] width 10 height 10
click at [169, 118] on input "Yes" at bounding box center [171, 115] width 5 height 5
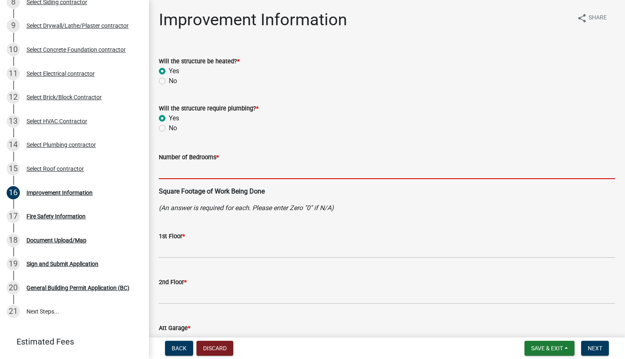
click at [173, 168] on input "text" at bounding box center [387, 170] width 456 height 17
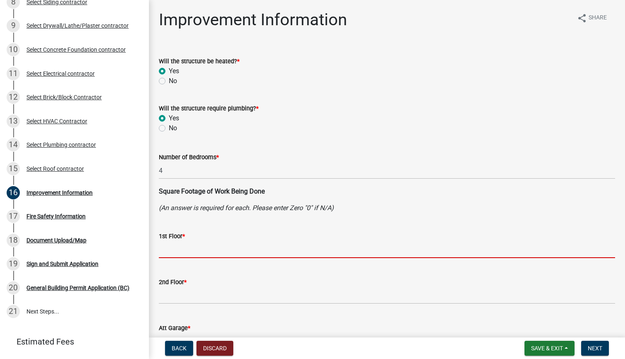
click at [182, 246] on input "text" at bounding box center [387, 249] width 456 height 17
click at [176, 249] on input "text" at bounding box center [387, 249] width 456 height 17
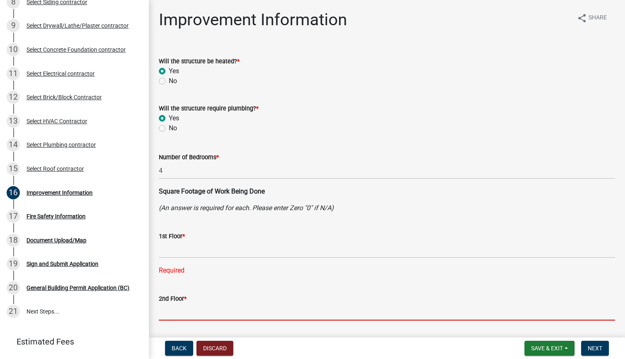
click at [168, 313] on input "text" at bounding box center [387, 312] width 456 height 17
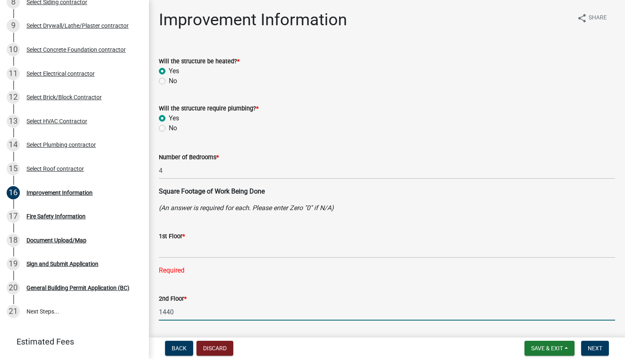
scroll to position [191, 0]
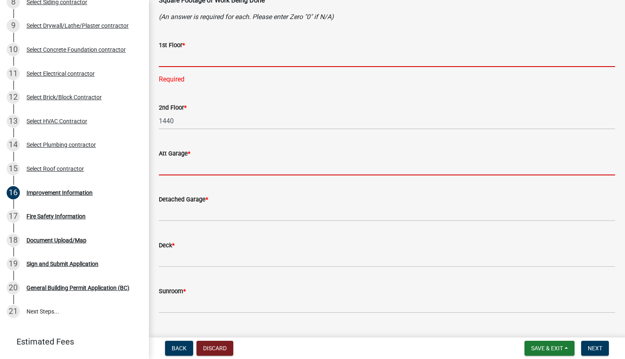
click at [168, 57] on input "text" at bounding box center [387, 58] width 456 height 17
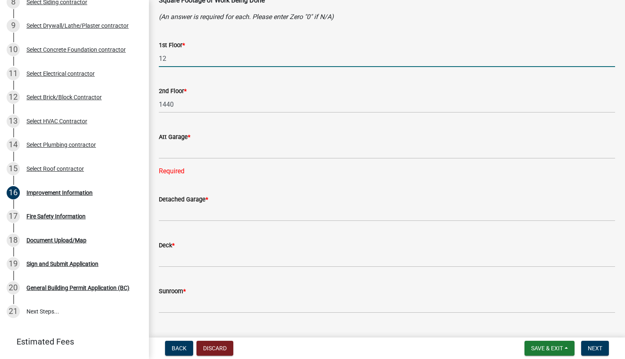
click at [169, 58] on input "12" at bounding box center [387, 58] width 456 height 17
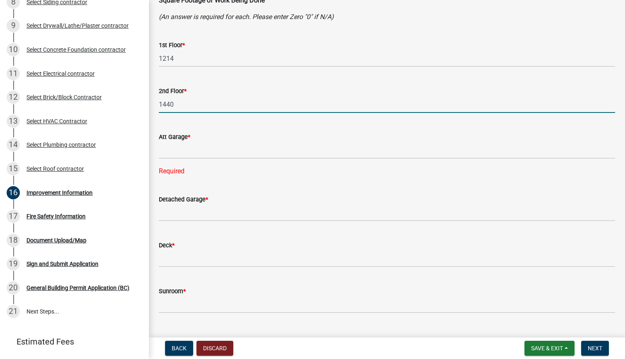
click at [178, 105] on input "1440" at bounding box center [387, 104] width 456 height 17
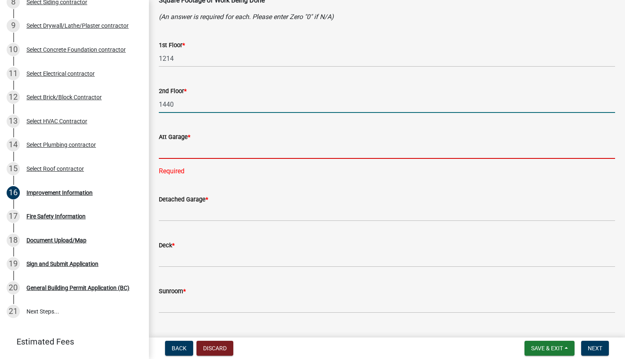
click at [173, 149] on input "text" at bounding box center [387, 150] width 456 height 17
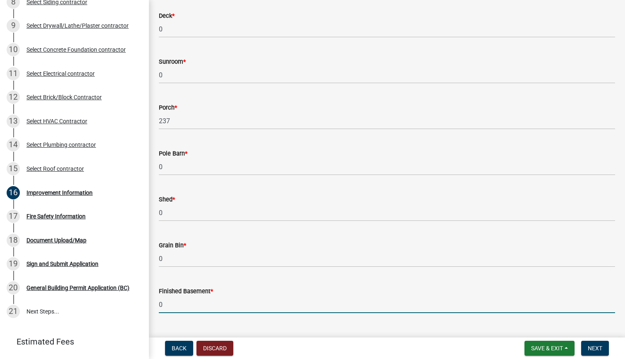
scroll to position [588, 0]
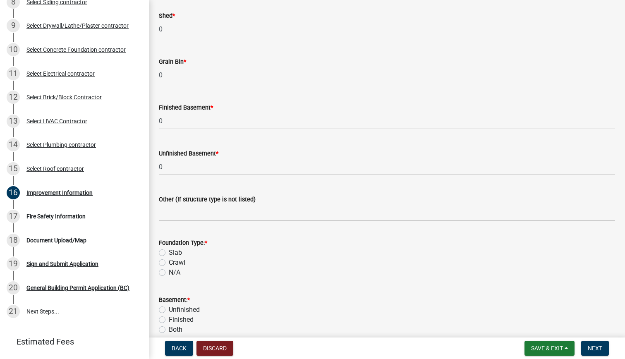
drag, startPoint x: 162, startPoint y: 251, endPoint x: 197, endPoint y: 274, distance: 41.8
click at [169, 251] on label "Slab" at bounding box center [175, 253] width 13 height 10
click at [169, 251] on input "Slab" at bounding box center [171, 250] width 5 height 5
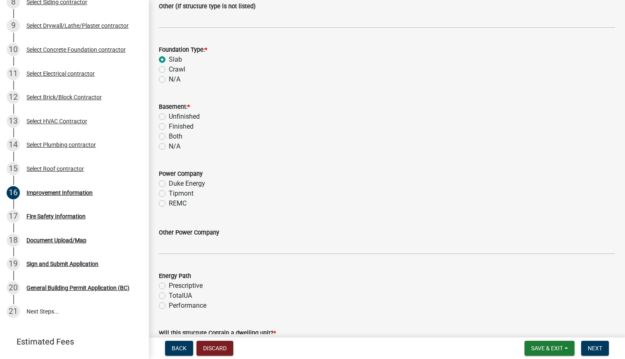
scroll to position [795, 0]
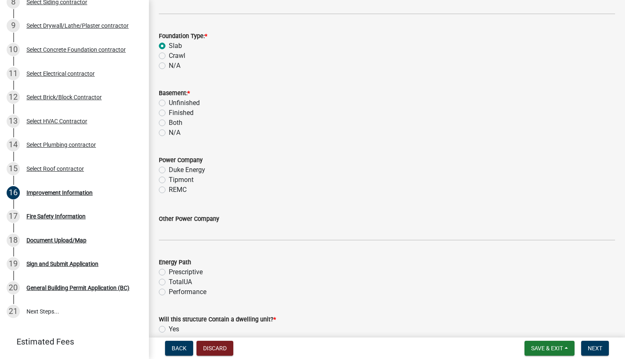
click at [169, 133] on label "N/A" at bounding box center [175, 133] width 12 height 10
click at [169, 133] on input "N/A" at bounding box center [171, 130] width 5 height 5
click at [169, 180] on label "Tipmont" at bounding box center [181, 180] width 25 height 10
click at [169, 180] on input "Tipmont" at bounding box center [171, 177] width 5 height 5
drag, startPoint x: 162, startPoint y: 292, endPoint x: 205, endPoint y: 281, distance: 44.1
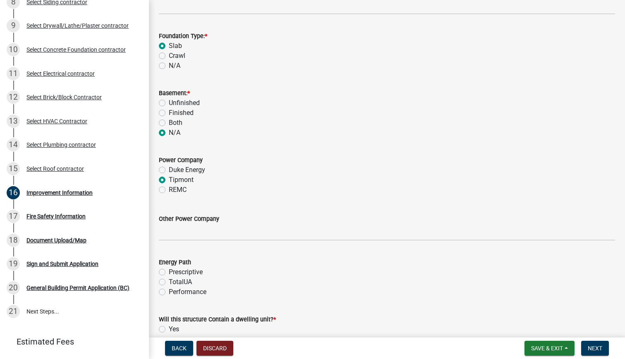
click at [169, 292] on label "Performance" at bounding box center [188, 292] width 38 height 10
click at [169, 292] on input "Performance" at bounding box center [171, 289] width 5 height 5
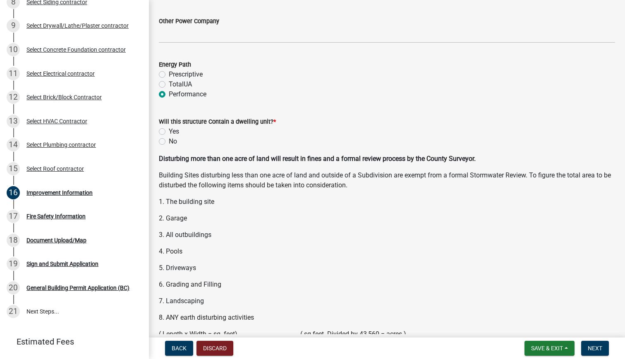
scroll to position [1043, 0]
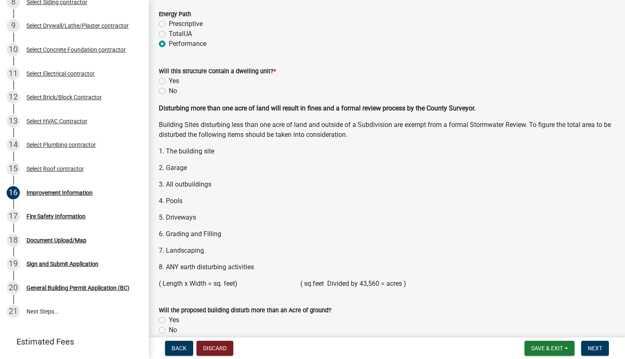
click at [169, 91] on label "No" at bounding box center [173, 91] width 8 height 10
click at [169, 91] on input "No" at bounding box center [171, 88] width 5 height 5
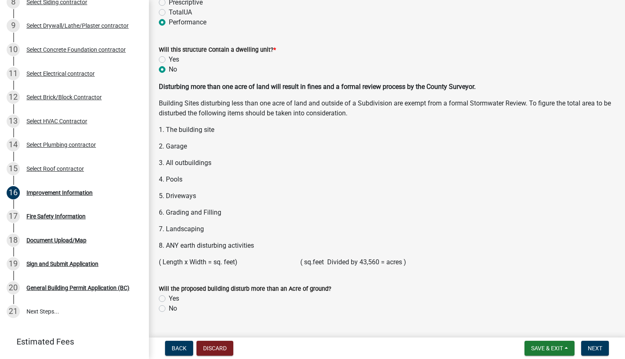
scroll to position [1084, 0]
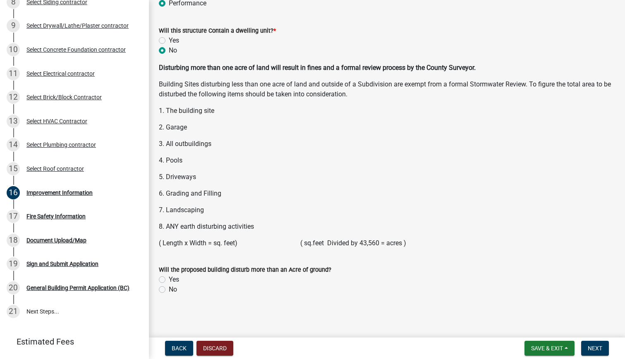
click at [169, 288] on label "No" at bounding box center [173, 290] width 8 height 10
click at [169, 288] on input "No" at bounding box center [171, 287] width 5 height 5
click at [600, 346] on span "Next" at bounding box center [595, 348] width 14 height 7
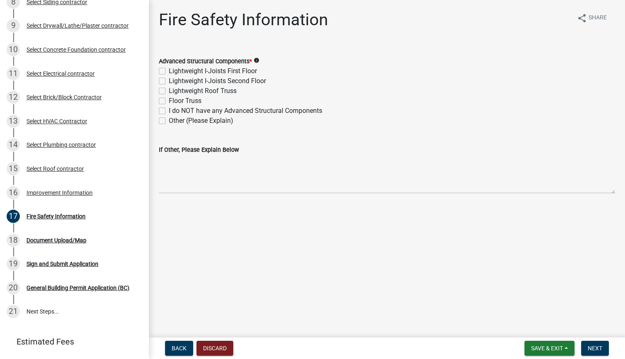
click at [169, 81] on label "Lightweight I-Joists Second Floor" at bounding box center [217, 81] width 97 height 10
click at [169, 81] on input "Lightweight I-Joists Second Floor" at bounding box center [171, 78] width 5 height 5
click at [169, 91] on label "Lightweight Roof Truss" at bounding box center [203, 91] width 68 height 10
click at [169, 91] on input "Lightweight Roof Truss" at bounding box center [171, 88] width 5 height 5
click at [588, 347] on span "Next" at bounding box center [595, 348] width 14 height 7
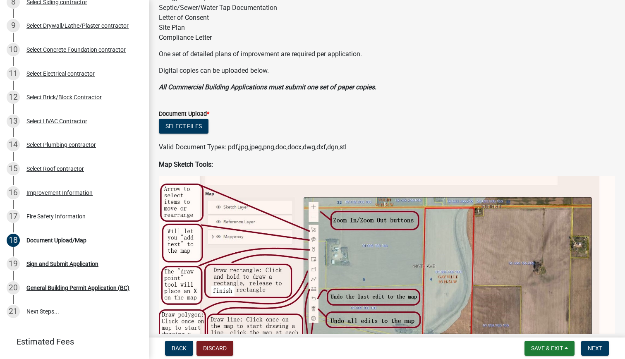
scroll to position [207, 0]
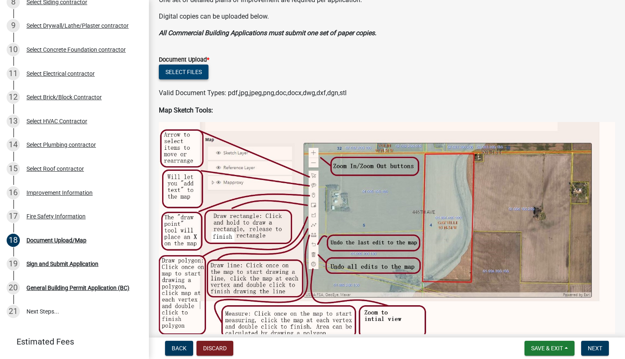
click at [176, 70] on button "Select files" at bounding box center [184, 72] width 50 height 15
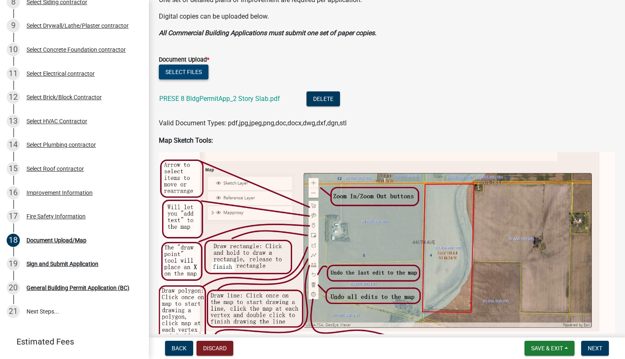
click at [175, 74] on button "Select files" at bounding box center [184, 72] width 50 height 15
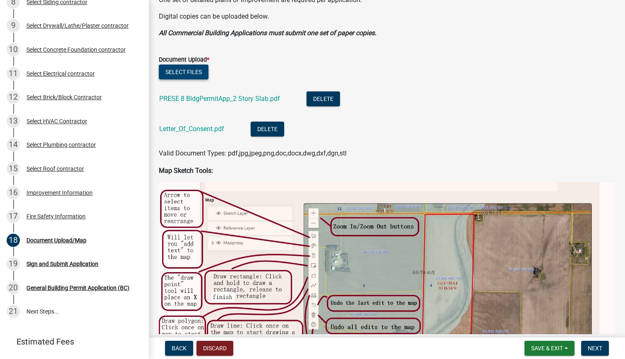
click at [184, 73] on button "Select files" at bounding box center [184, 72] width 50 height 15
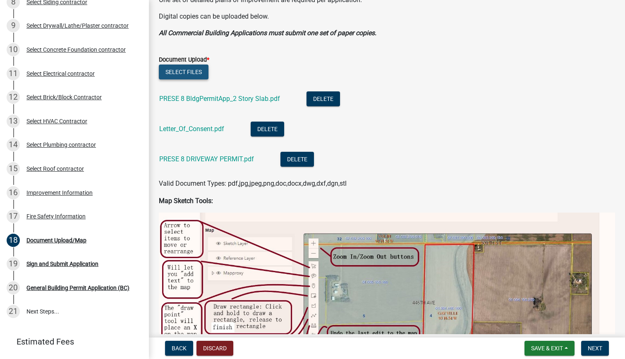
click at [182, 72] on button "Select files" at bounding box center [184, 72] width 50 height 15
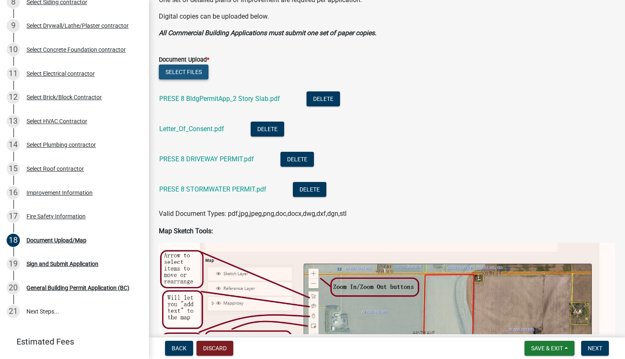
click at [181, 73] on button "Select files" at bounding box center [184, 72] width 50 height 15
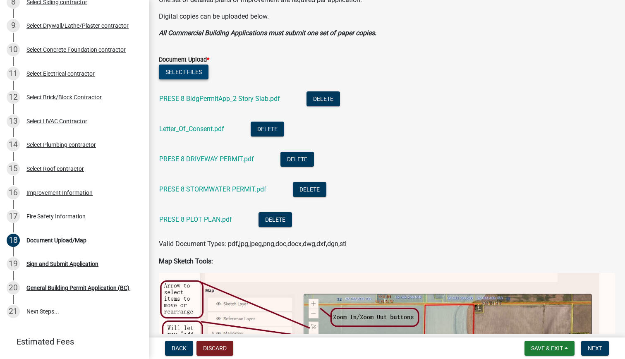
click at [178, 72] on button "Select files" at bounding box center [184, 72] width 50 height 15
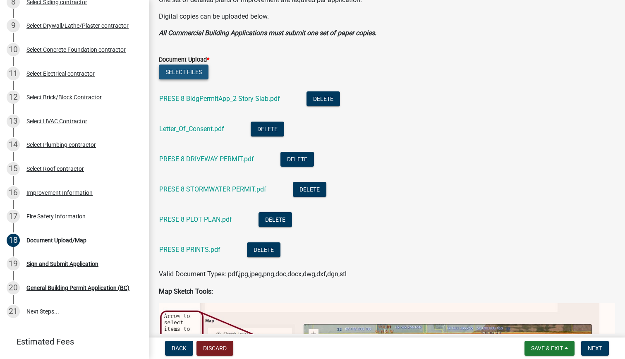
click at [173, 73] on button "Select files" at bounding box center [184, 72] width 50 height 15
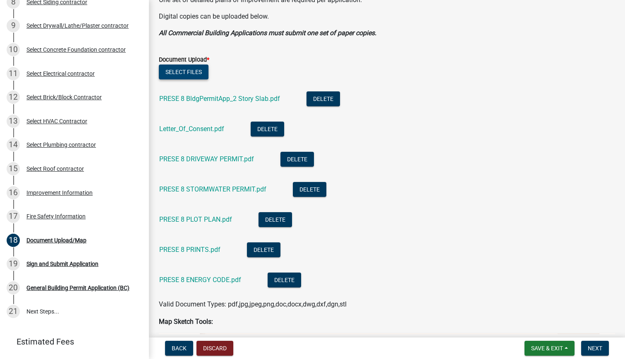
click at [185, 73] on button "Select files" at bounding box center [184, 72] width 50 height 15
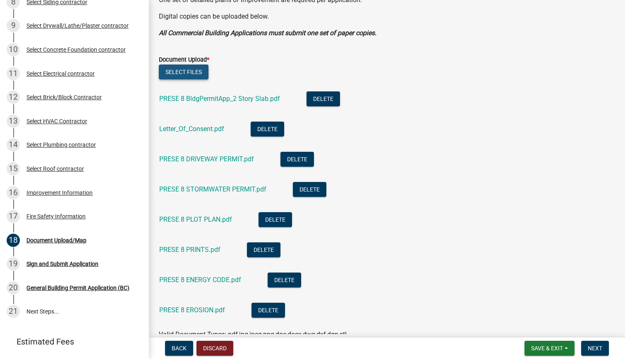
click at [186, 73] on button "Select files" at bounding box center [184, 72] width 50 height 15
click at [173, 71] on button "Select files" at bounding box center [184, 72] width 50 height 15
click at [180, 74] on button "Select files" at bounding box center [184, 72] width 50 height 15
click at [173, 73] on button "Select files" at bounding box center [184, 72] width 50 height 15
click at [190, 74] on button "Select files" at bounding box center [184, 72] width 50 height 15
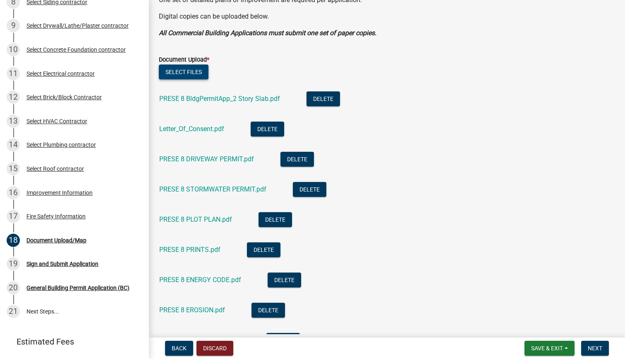
click at [179, 73] on button "Select files" at bounding box center [184, 72] width 50 height 15
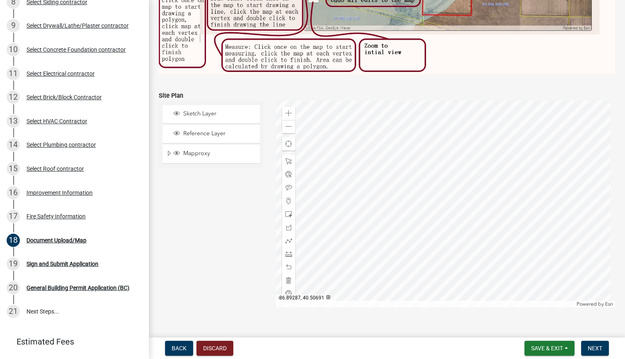
scroll to position [906, 0]
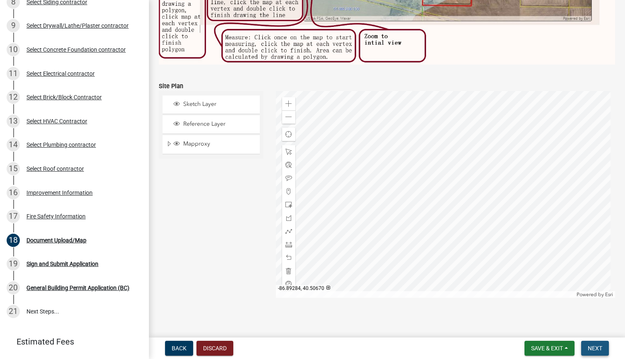
click at [593, 346] on span "Next" at bounding box center [595, 348] width 14 height 7
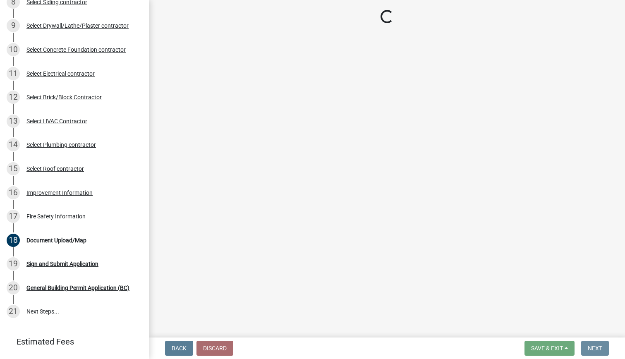
scroll to position [0, 0]
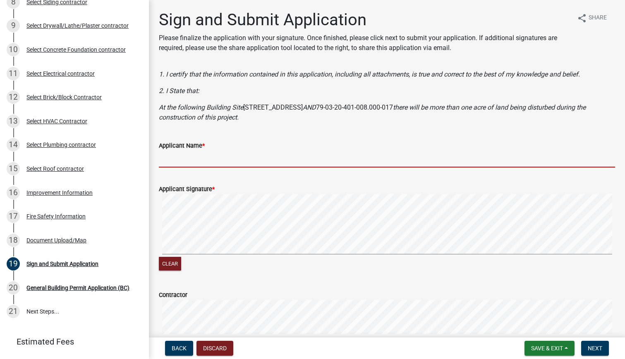
click at [181, 157] on input "Applicant Name *" at bounding box center [387, 159] width 456 height 17
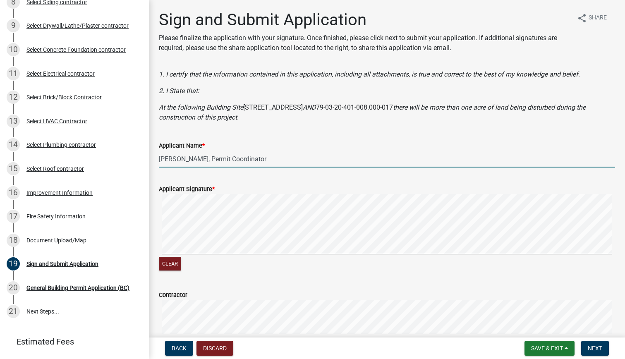
click at [210, 266] on div "Clear" at bounding box center [387, 233] width 456 height 79
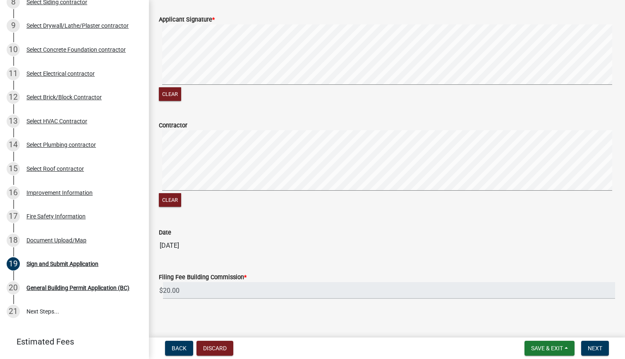
scroll to position [174, 0]
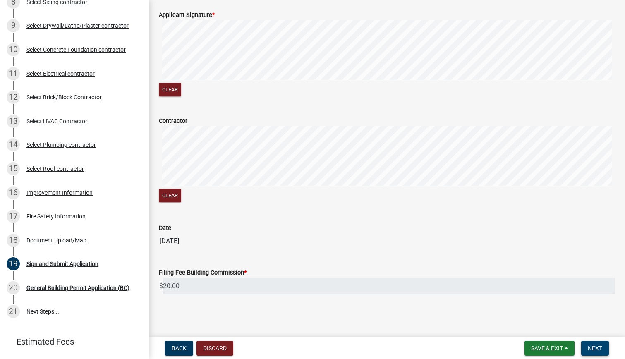
click at [595, 350] on span "Next" at bounding box center [595, 348] width 14 height 7
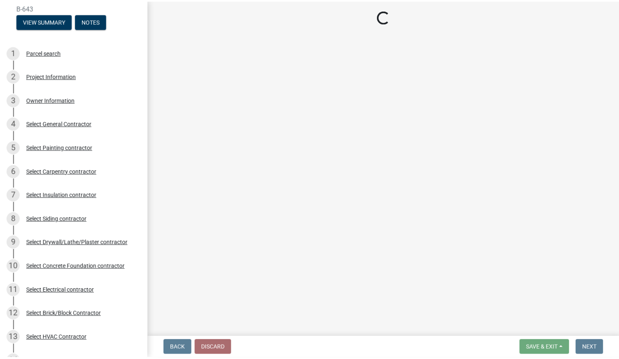
scroll to position [33, 0]
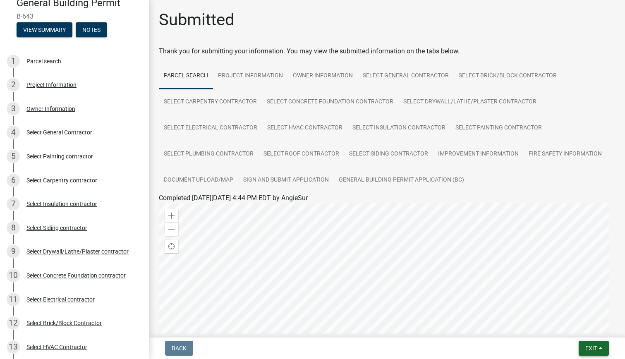
click at [591, 349] on span "Exit" at bounding box center [591, 348] width 12 height 7
click at [570, 326] on button "Save & Exit" at bounding box center [576, 327] width 66 height 20
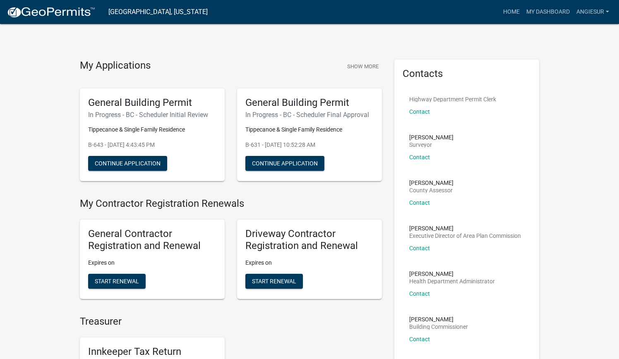
drag, startPoint x: 491, startPoint y: 177, endPoint x: 446, endPoint y: 182, distance: 44.9
drag, startPoint x: 446, startPoint y: 182, endPoint x: 281, endPoint y: 55, distance: 208.6
